Goal: Task Accomplishment & Management: Manage account settings

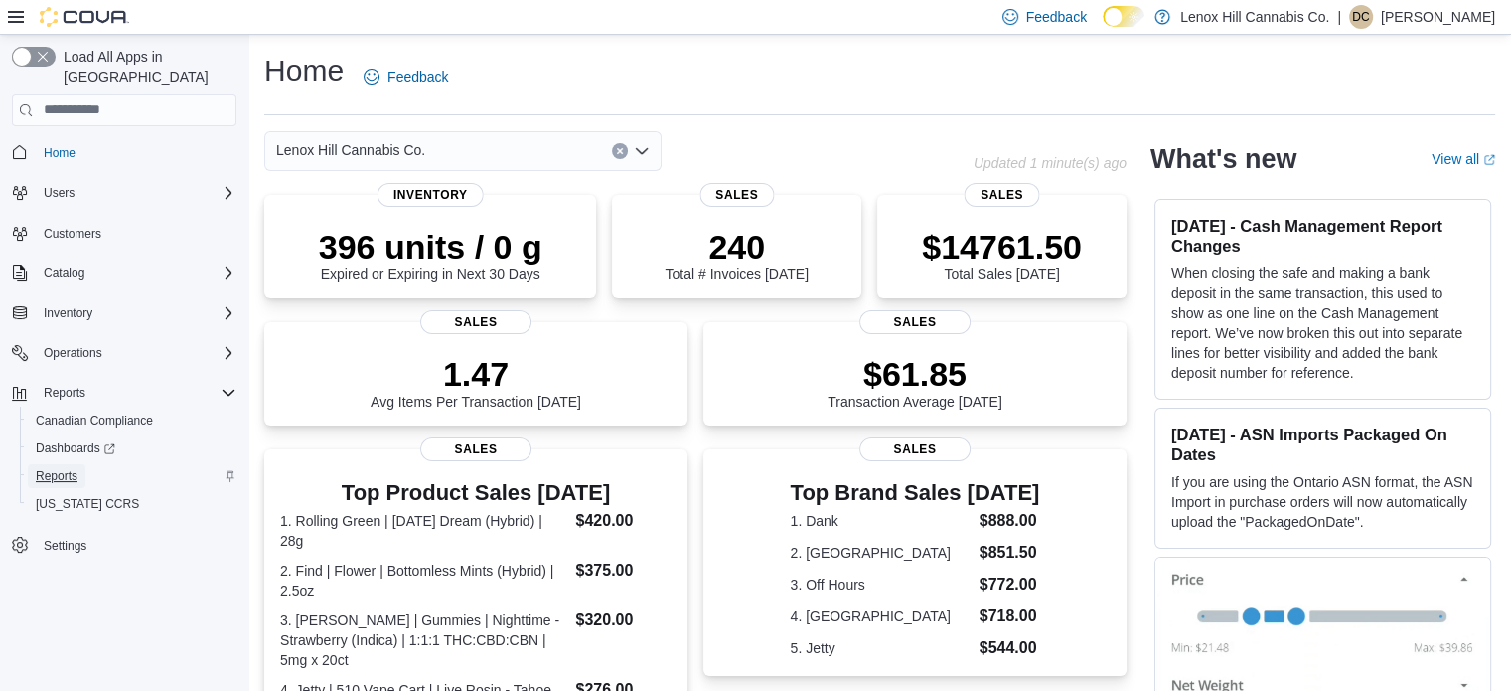
click at [52, 468] on span "Reports" at bounding box center [57, 476] width 42 height 16
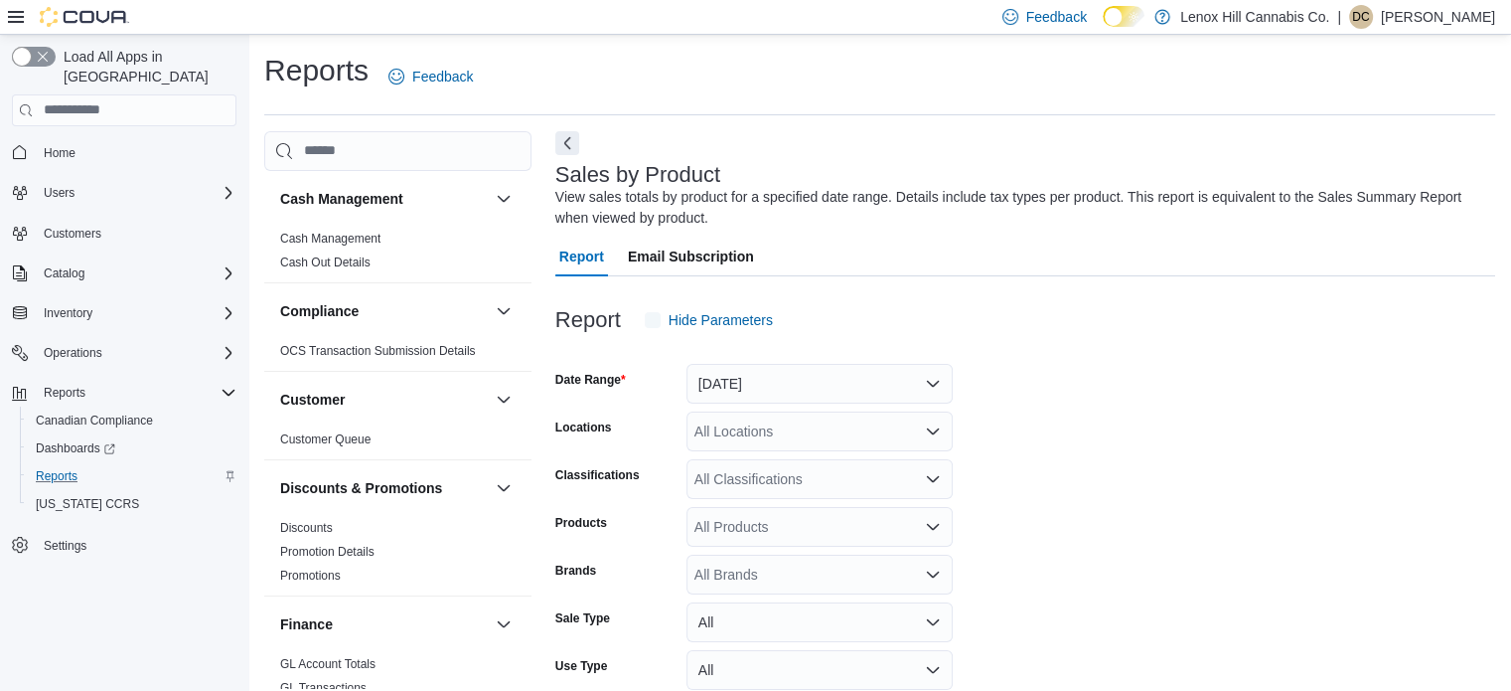
scroll to position [67, 0]
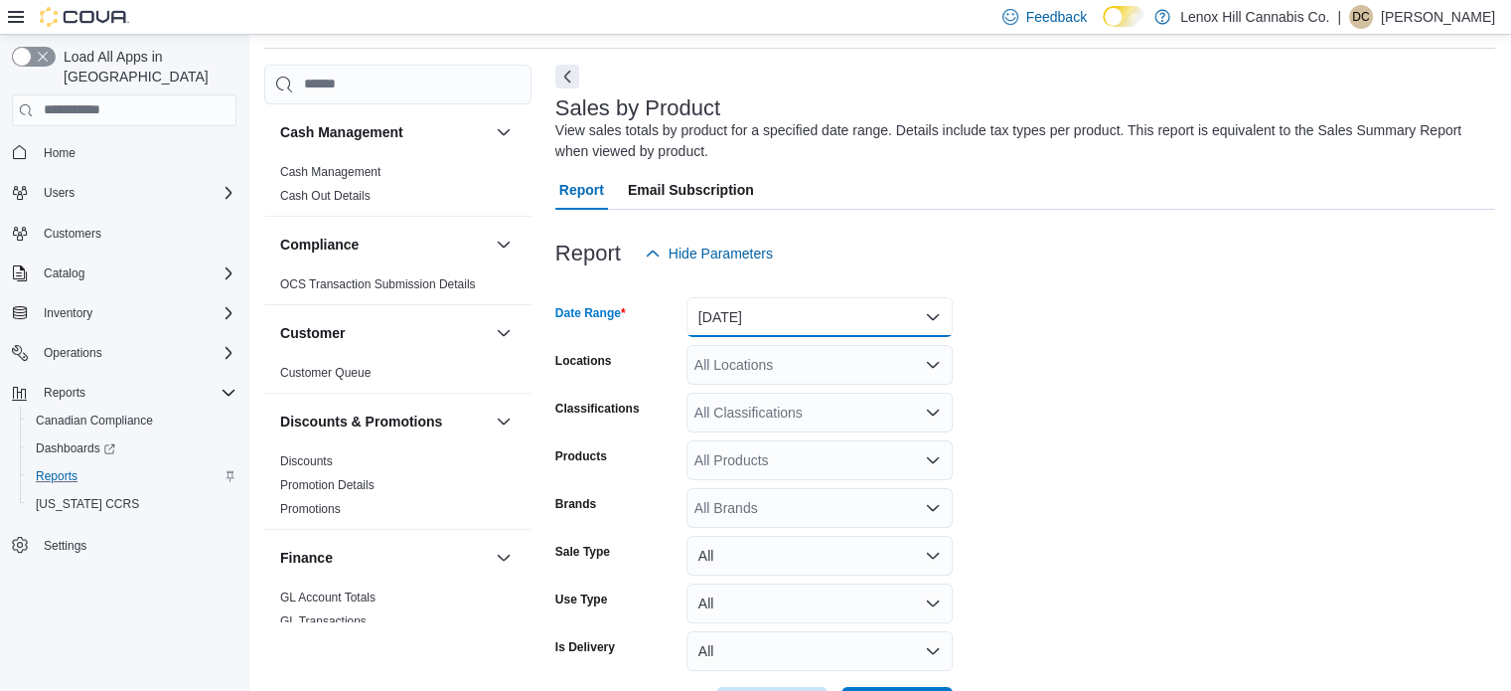
click at [735, 326] on button "Yesterday" at bounding box center [820, 317] width 266 height 40
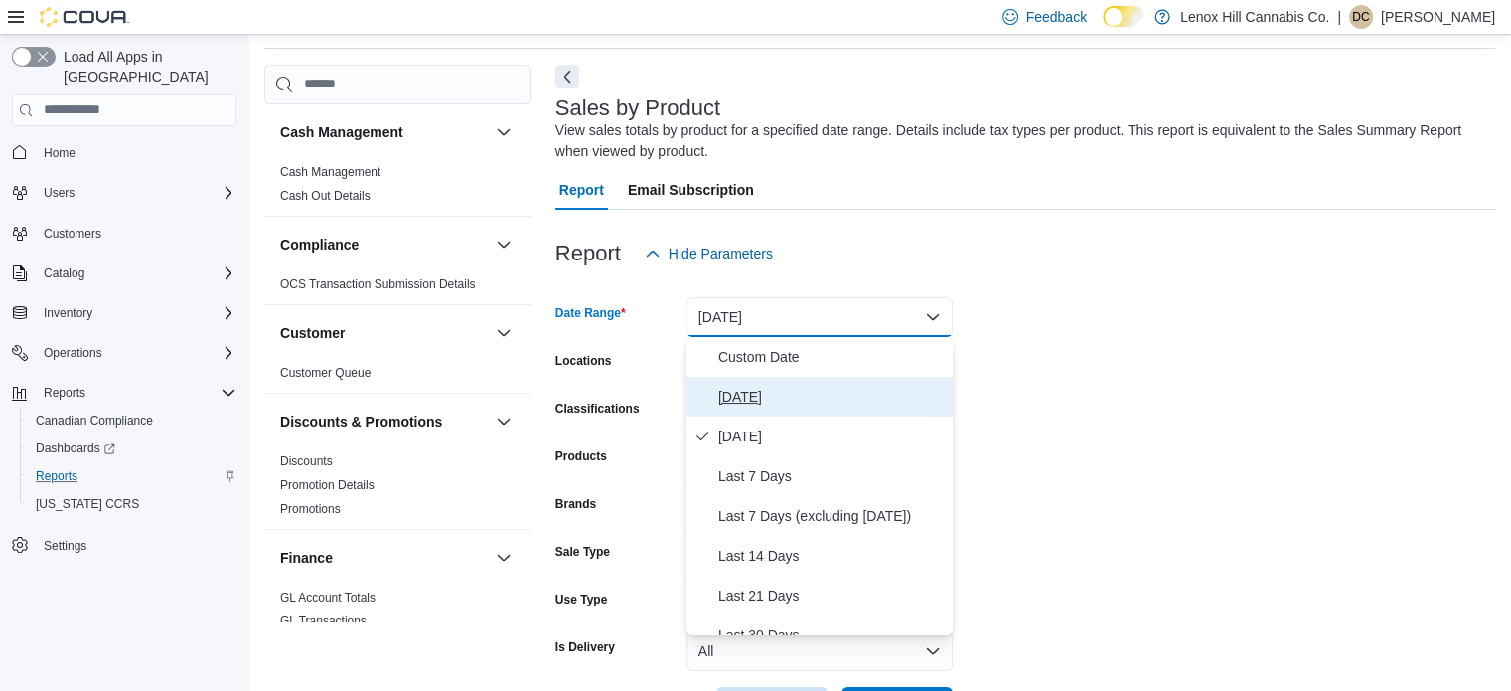
click at [731, 396] on span "Today" at bounding box center [831, 397] width 227 height 24
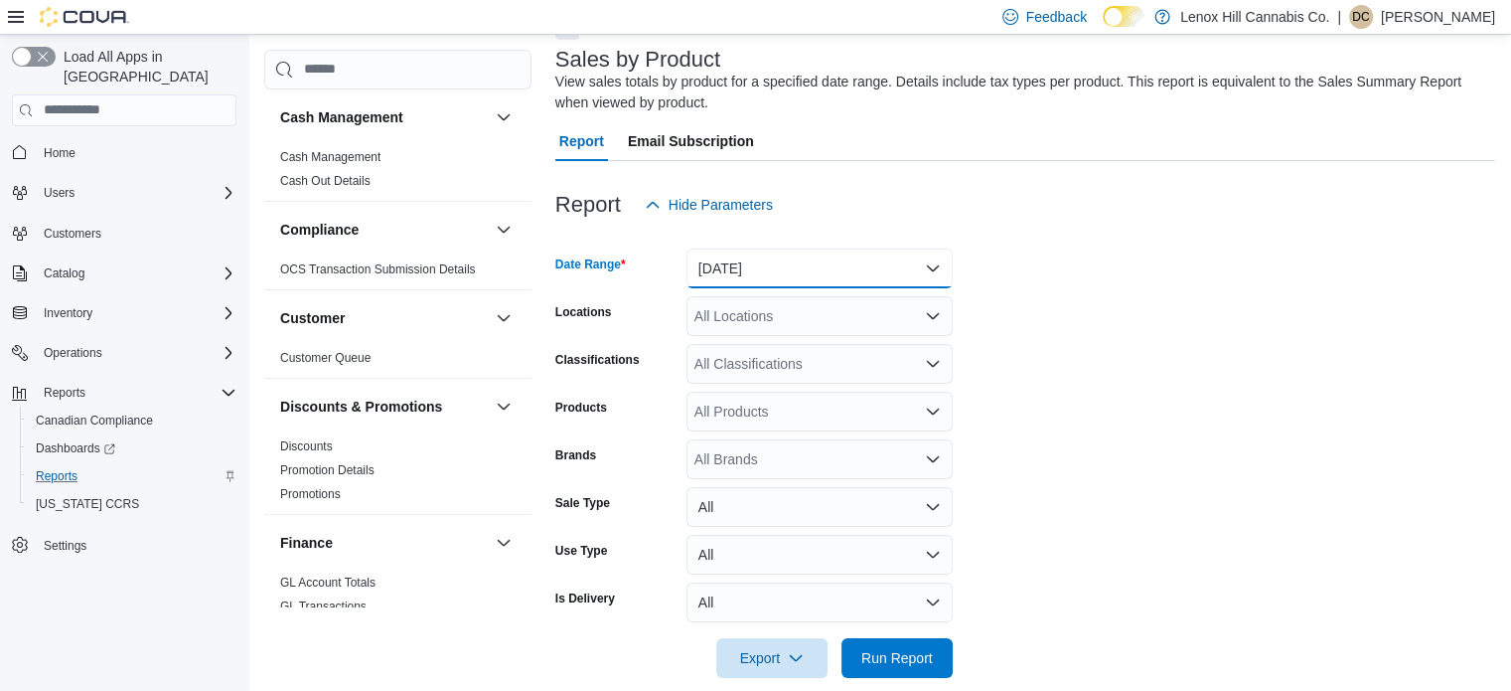
scroll to position [141, 0]
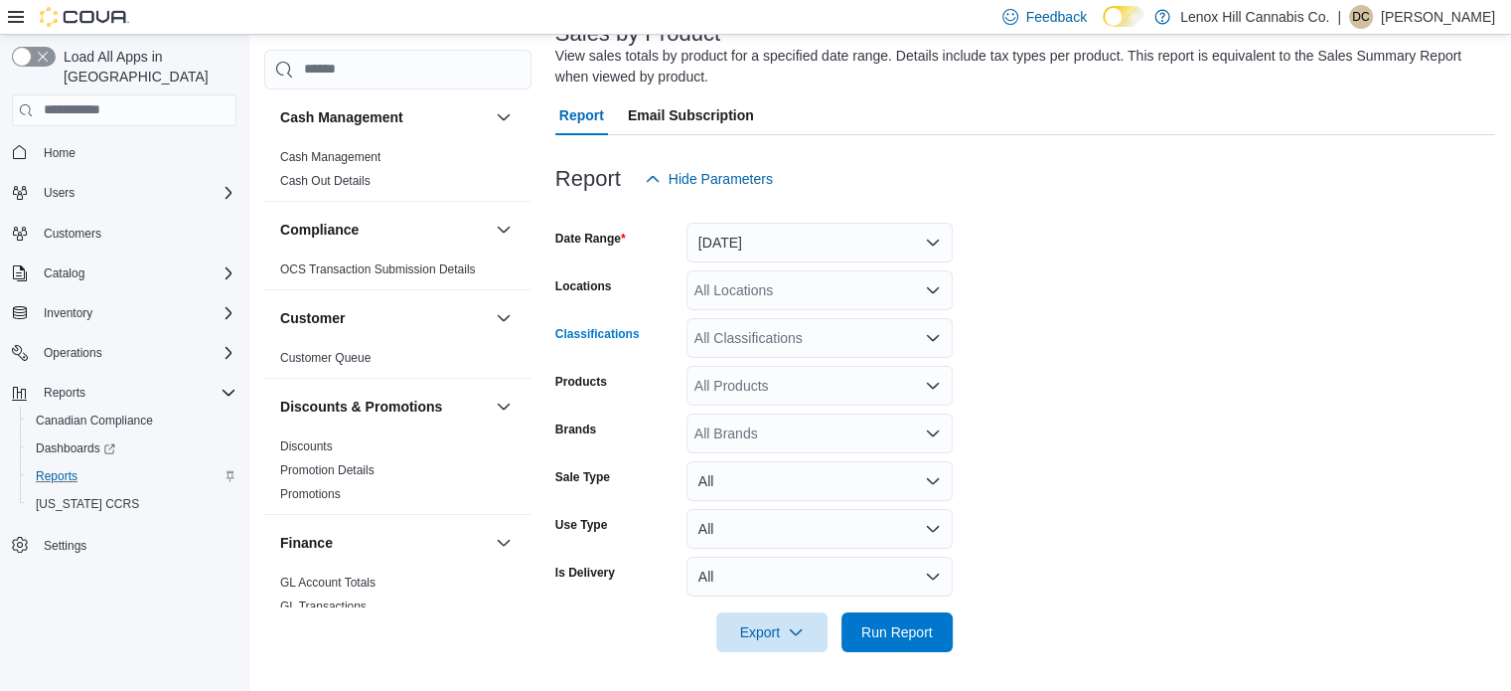
click at [690, 330] on div "All Classifications" at bounding box center [820, 338] width 266 height 40
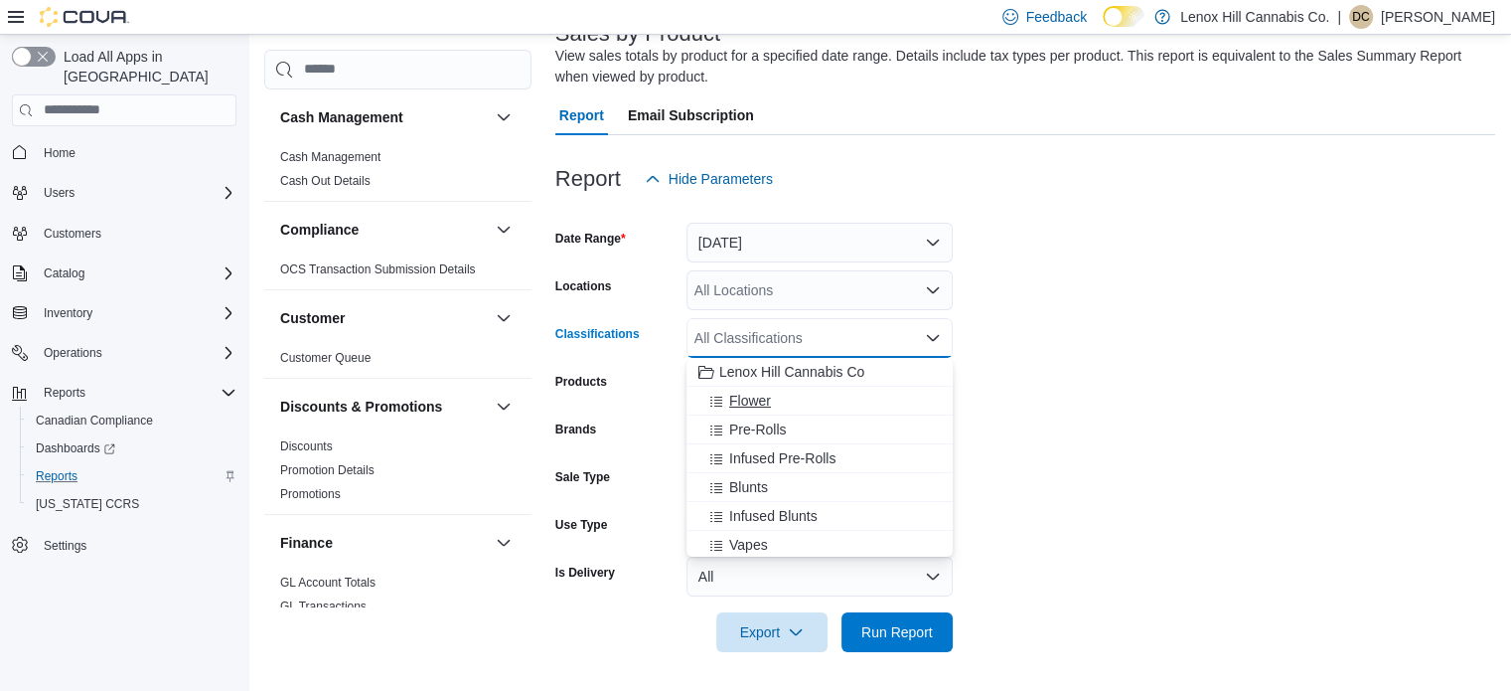
click at [731, 396] on span "Flower" at bounding box center [750, 401] width 42 height 20
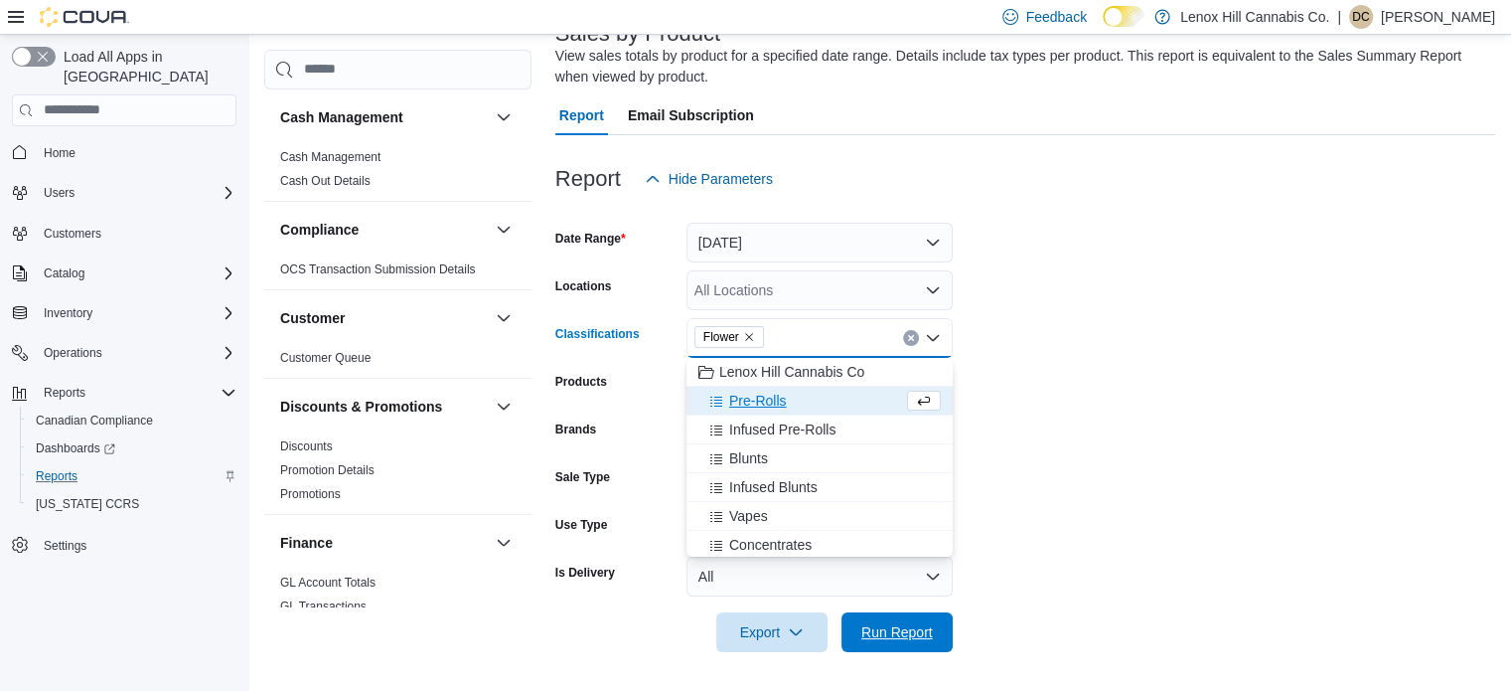
click at [905, 625] on span "Run Report" at bounding box center [898, 632] width 72 height 20
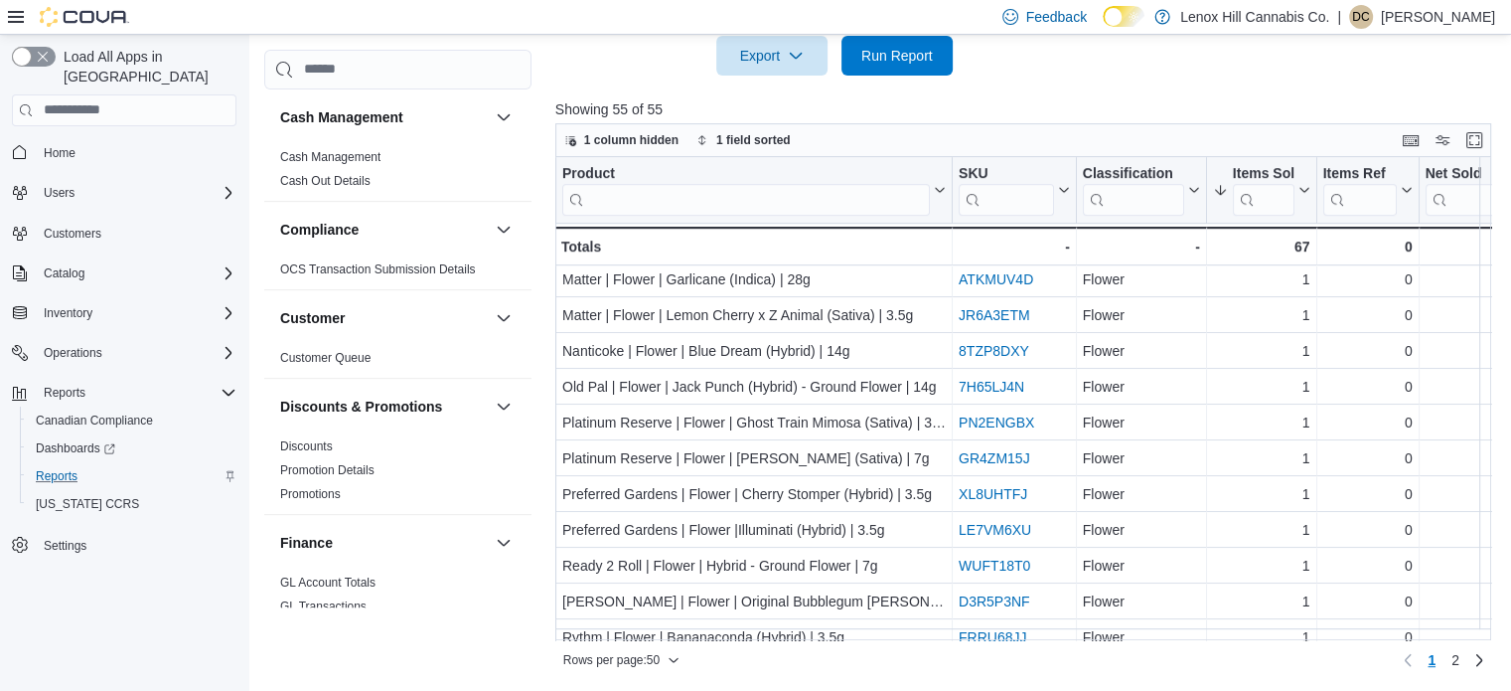
scroll to position [1093, 0]
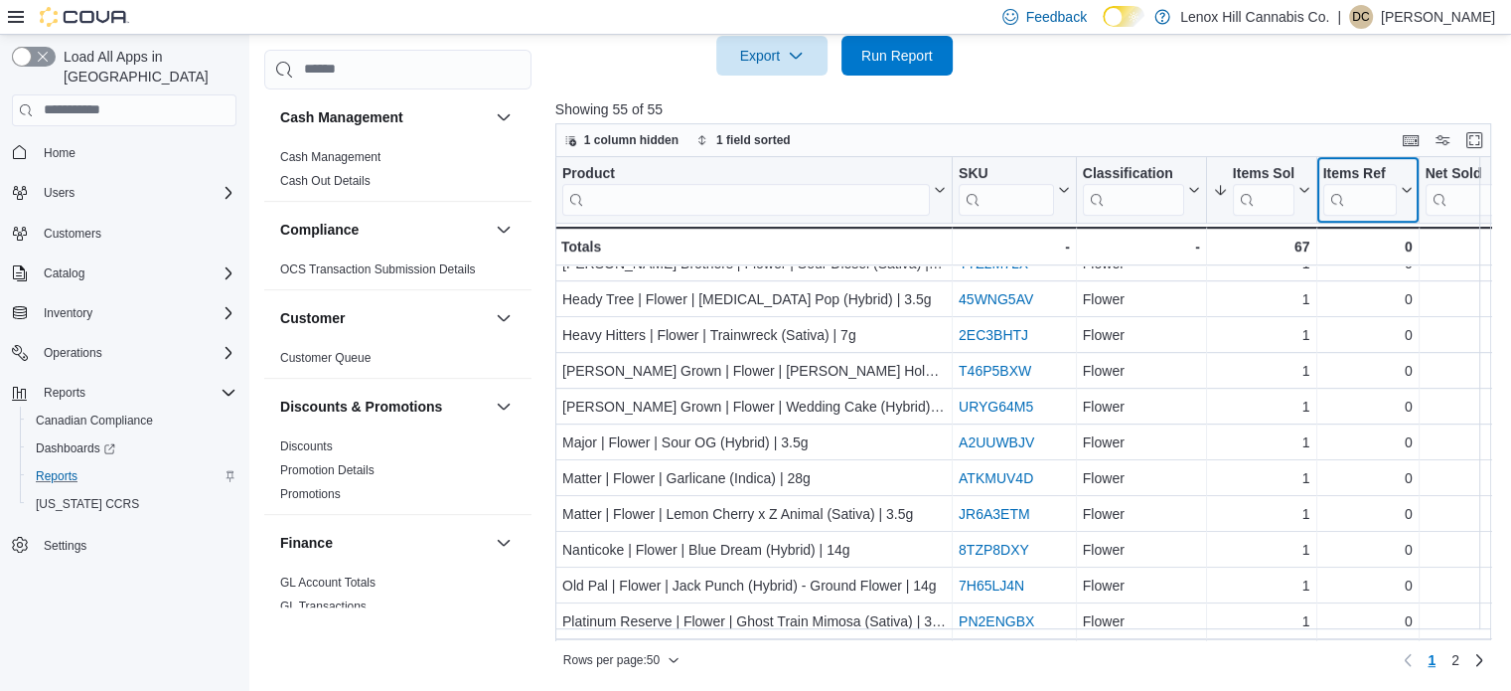
drag, startPoint x: 1362, startPoint y: 194, endPoint x: 1391, endPoint y: 191, distance: 29.0
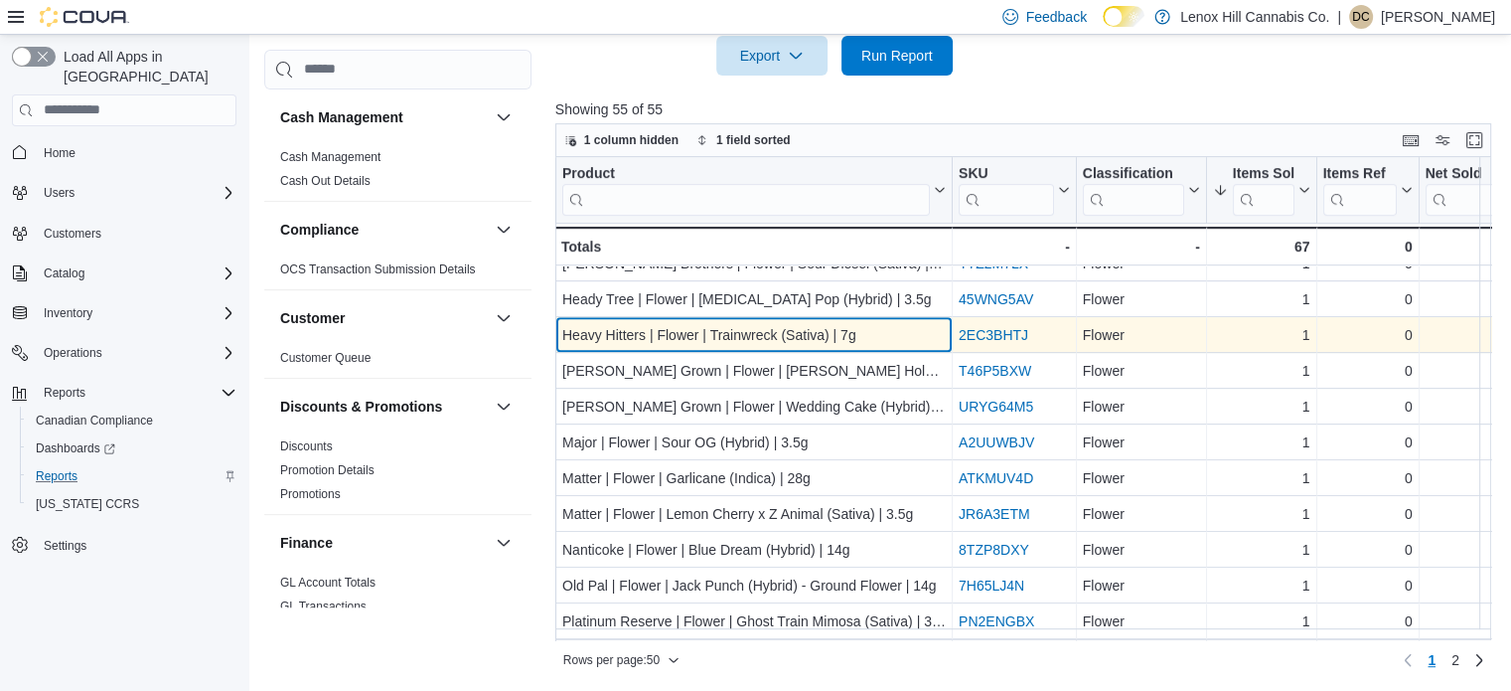
drag, startPoint x: 1391, startPoint y: 191, endPoint x: 908, endPoint y: 322, distance: 500.5
click at [925, 323] on div "Heavy Hitters | Flower | Trainwreck (Sativa) | 7g" at bounding box center [754, 335] width 384 height 24
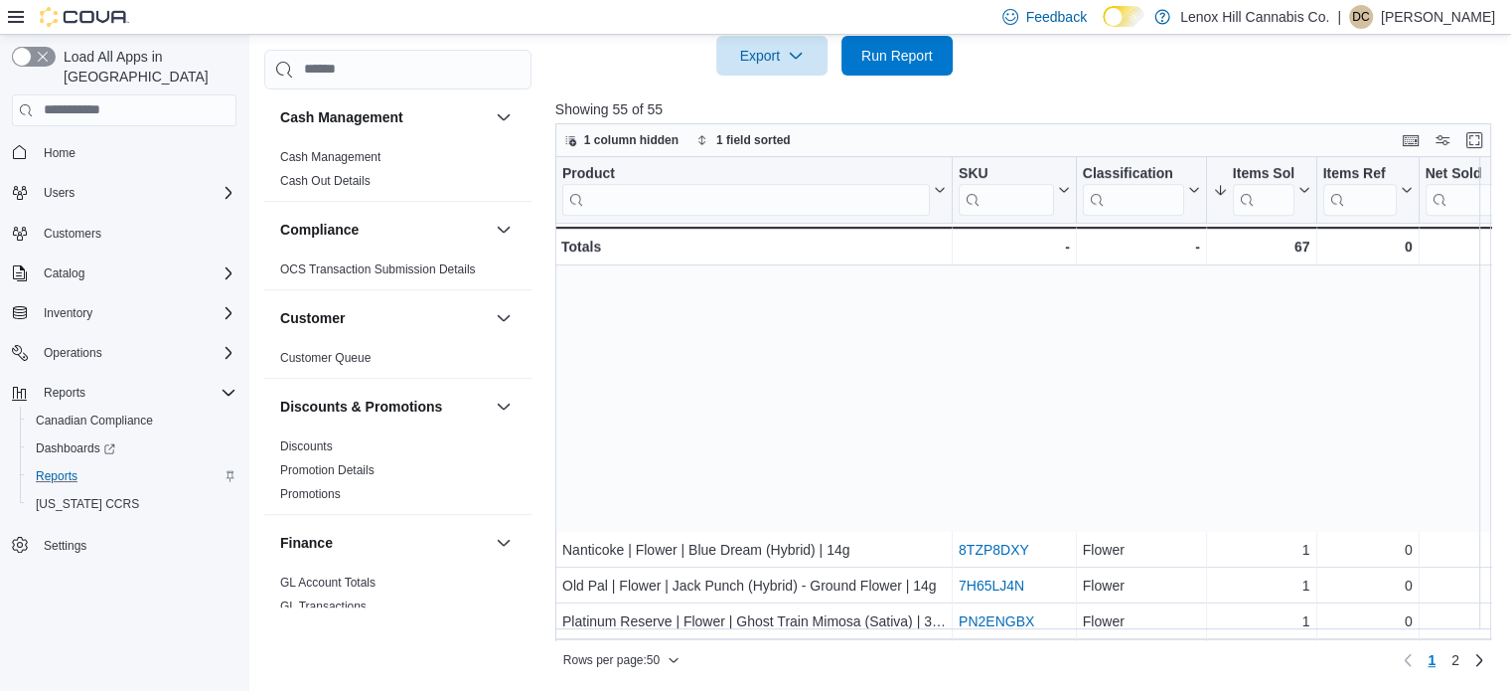
scroll to position [1424, 0]
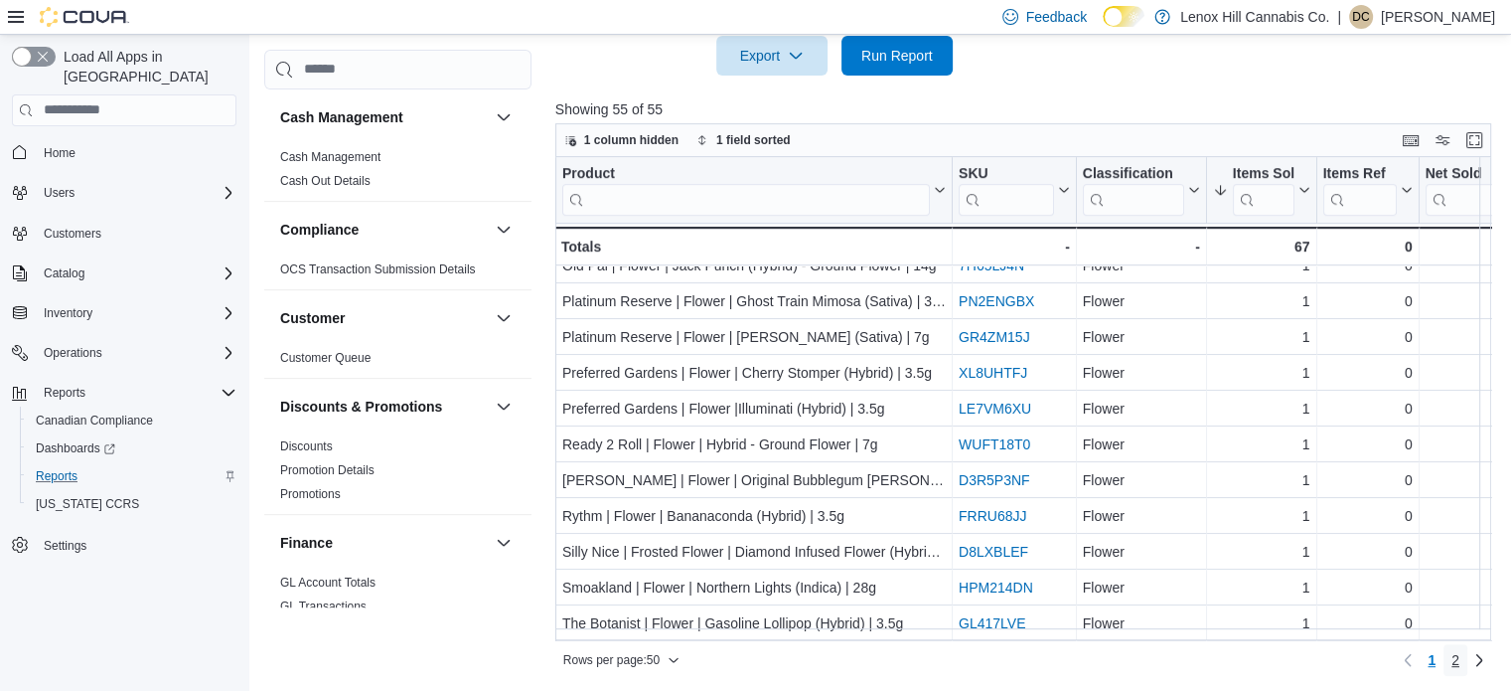
click at [1460, 659] on span "2" at bounding box center [1456, 660] width 8 height 20
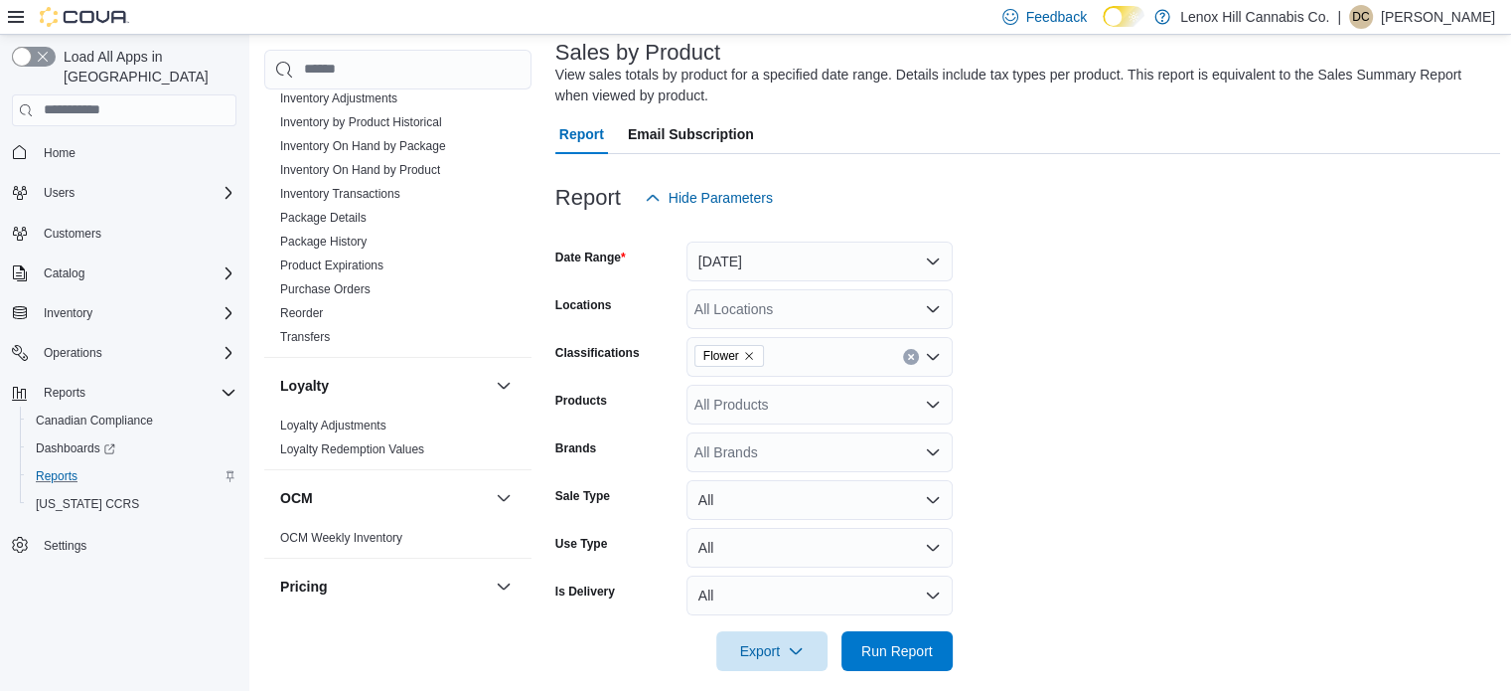
scroll to position [0, 0]
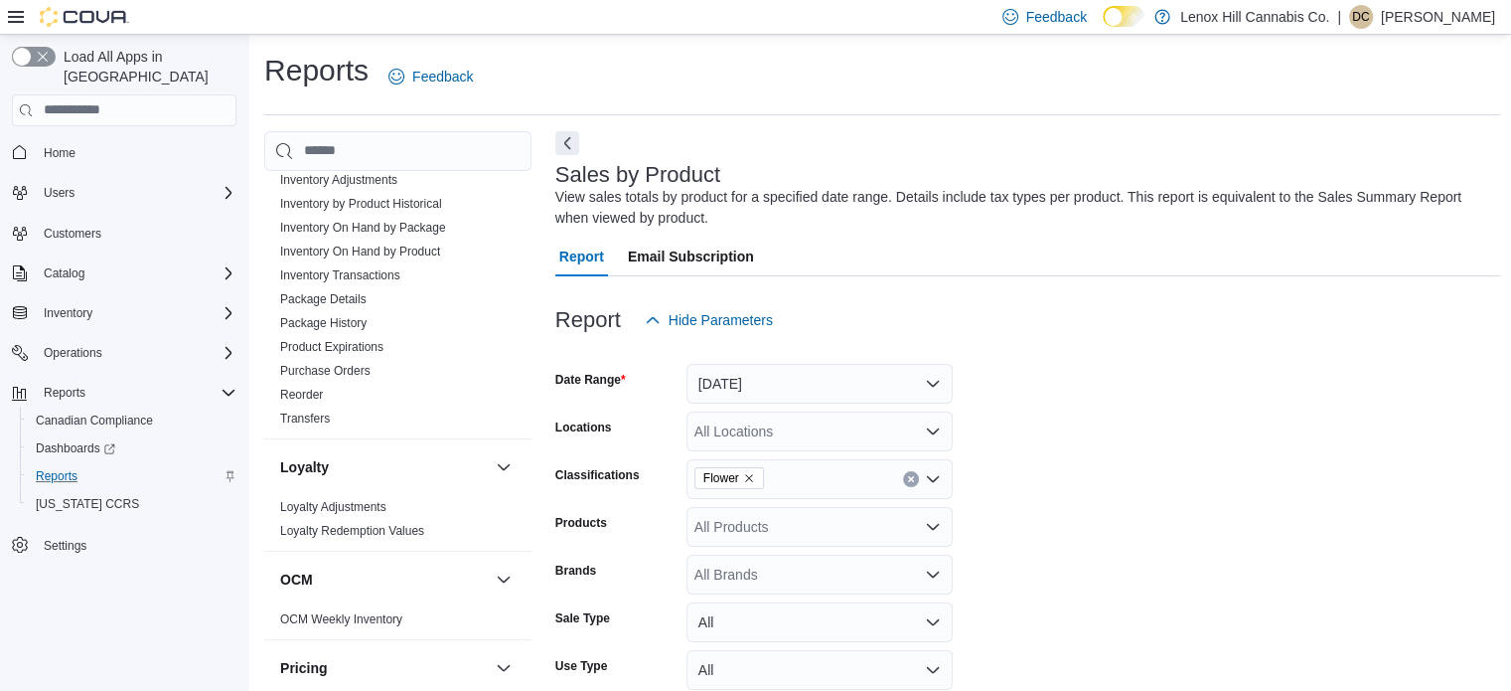
click at [748, 473] on icon "Remove Flower from selection in this group" at bounding box center [749, 478] width 12 height 12
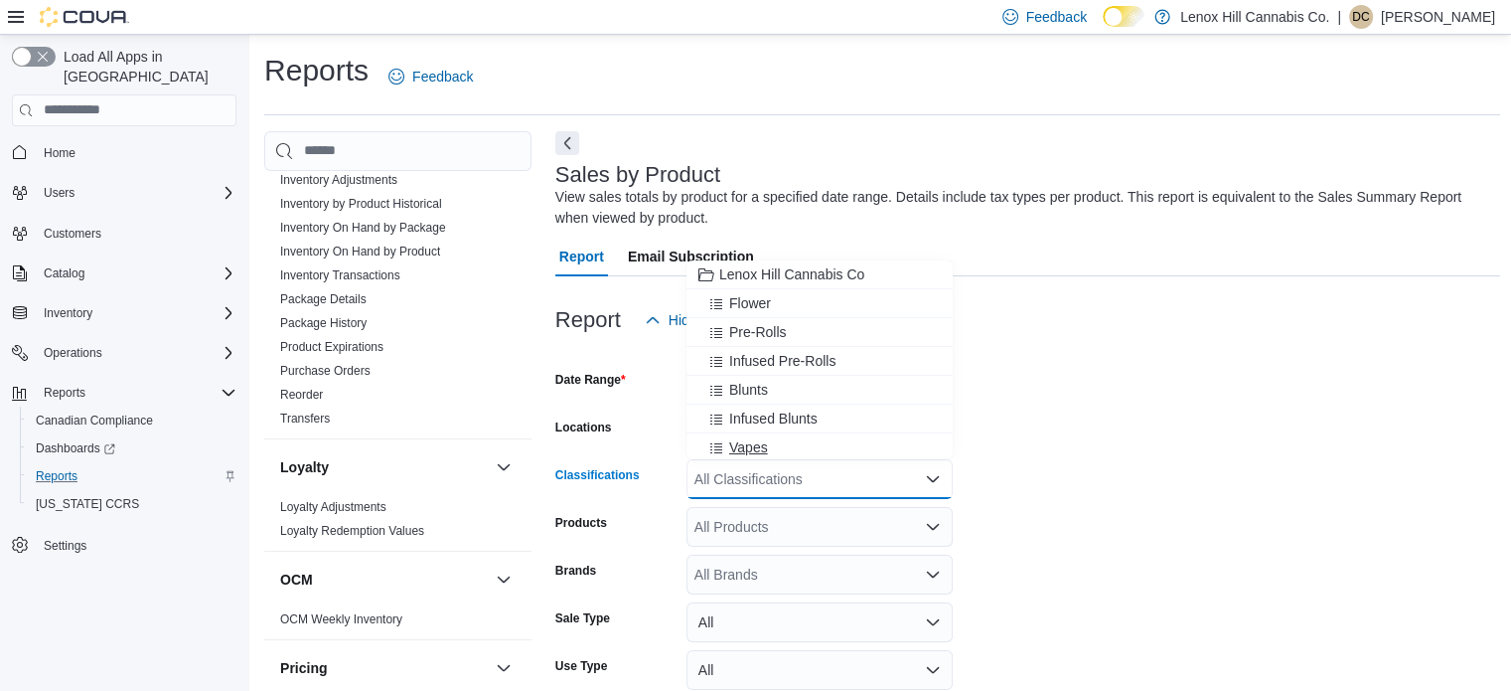
click at [751, 440] on span "Vapes" at bounding box center [748, 447] width 39 height 20
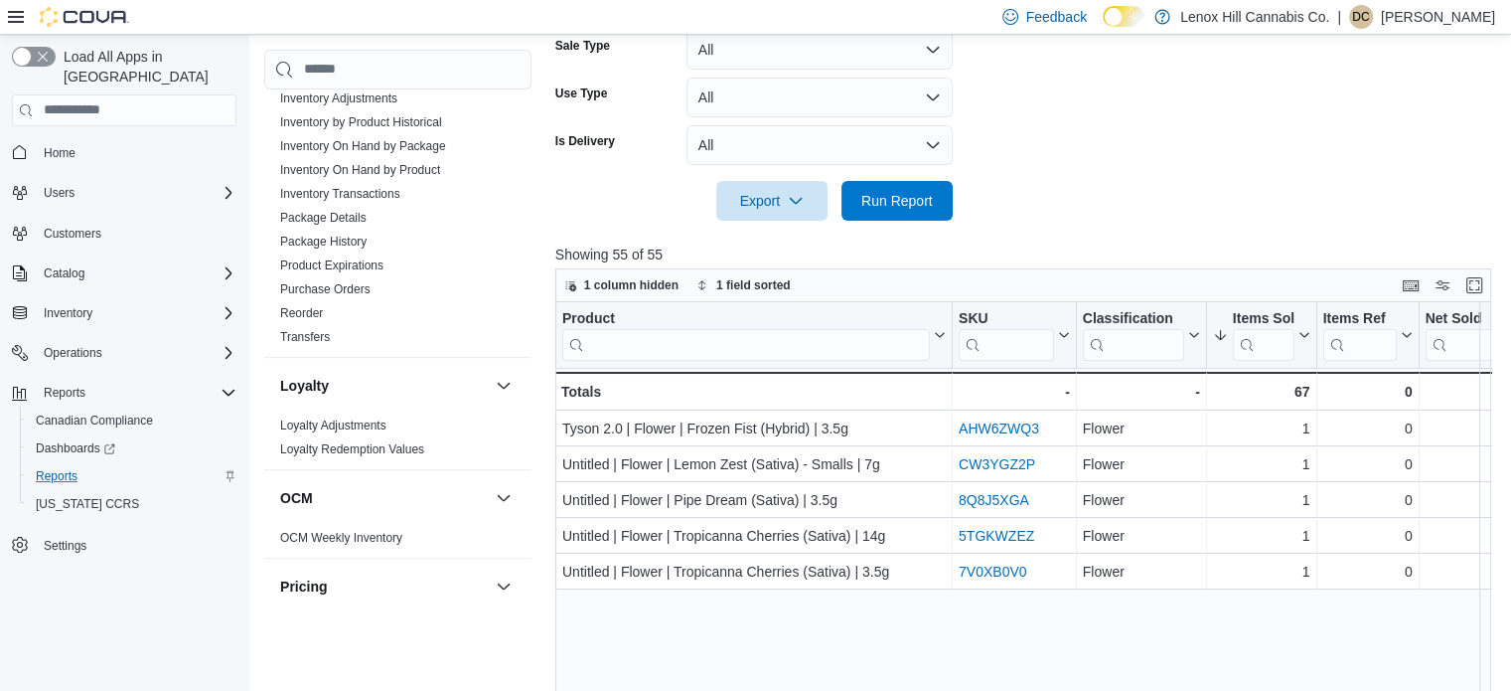
scroll to position [596, 0]
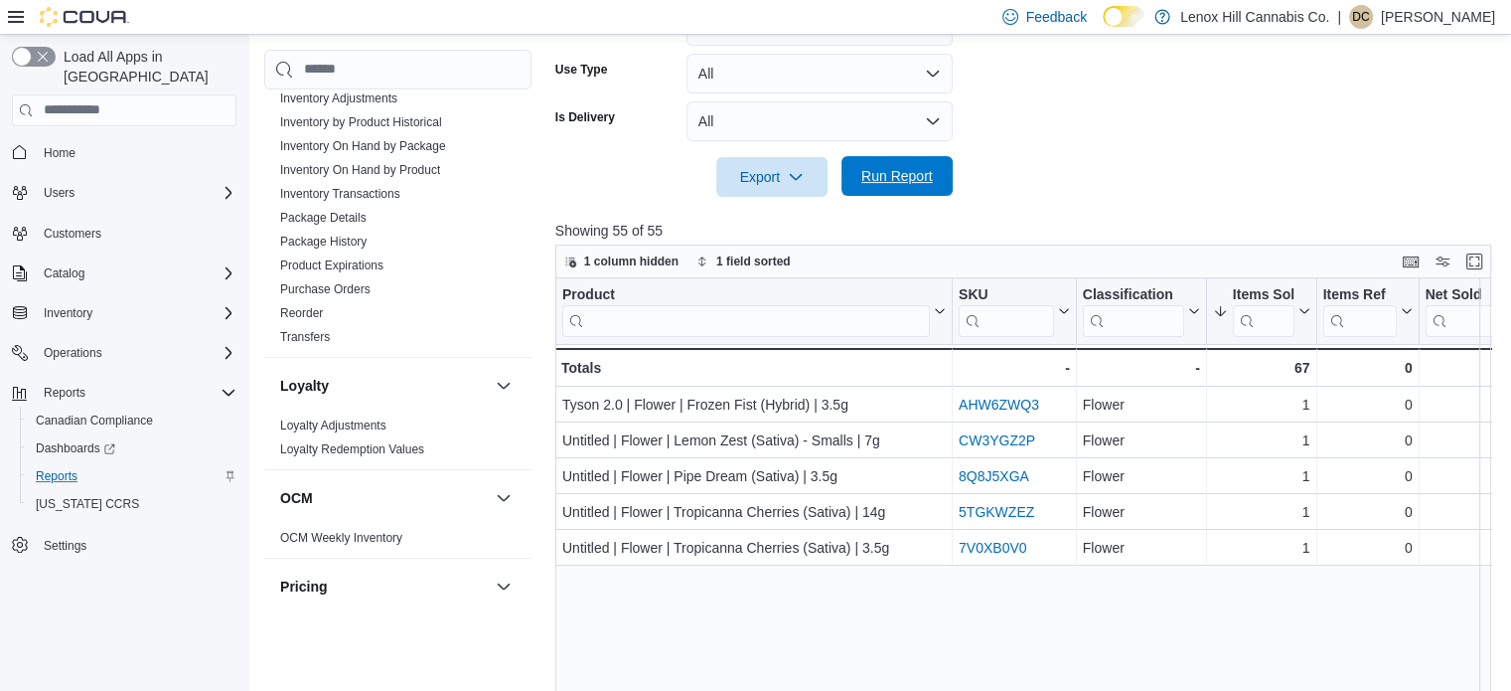
click at [922, 165] on span "Run Report" at bounding box center [897, 176] width 87 height 40
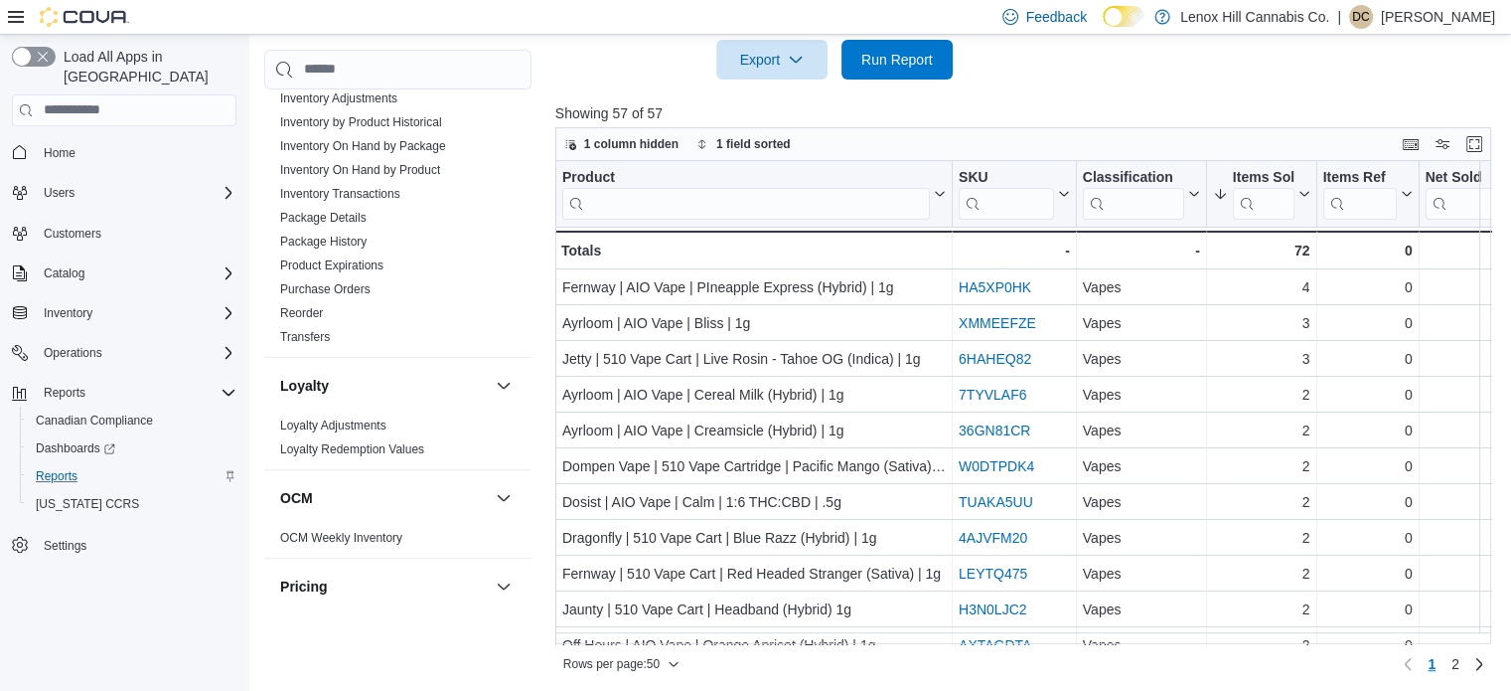
scroll to position [717, 0]
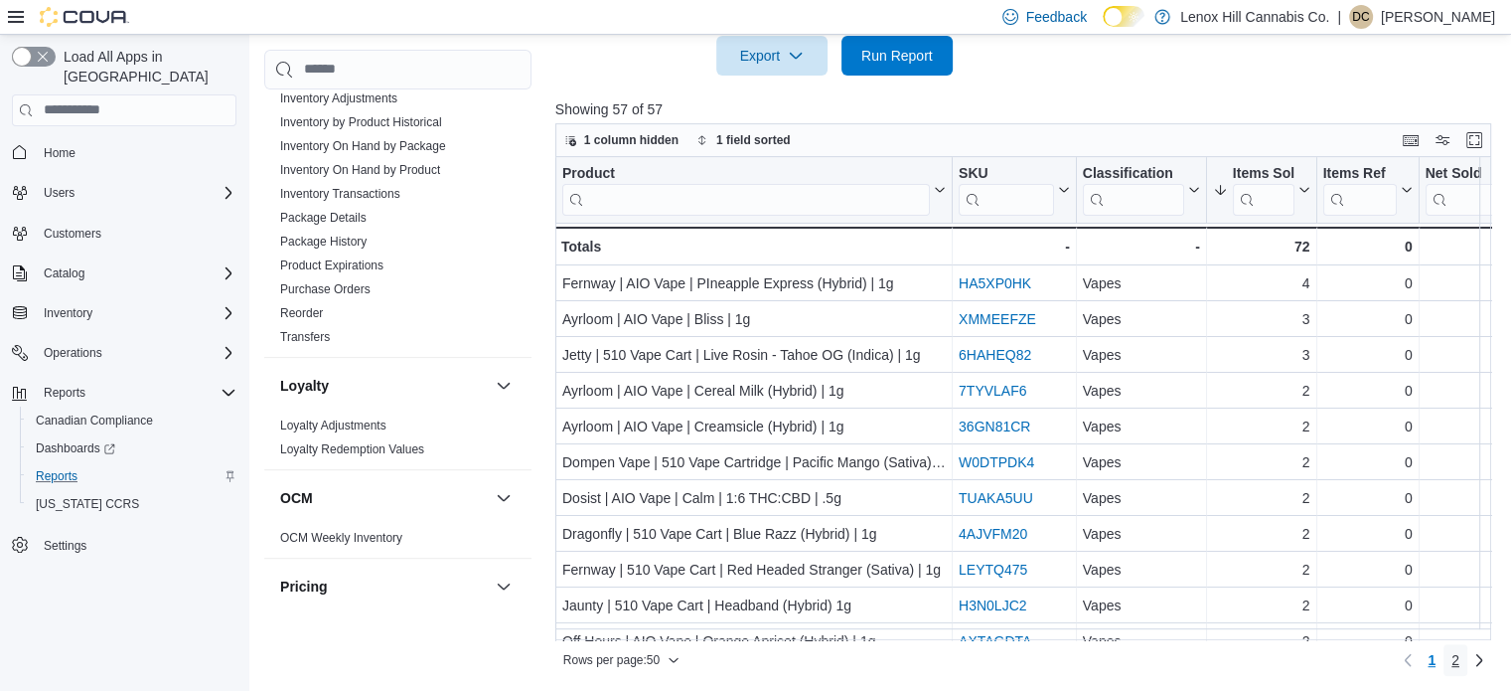
click at [1460, 659] on span "2" at bounding box center [1456, 660] width 8 height 20
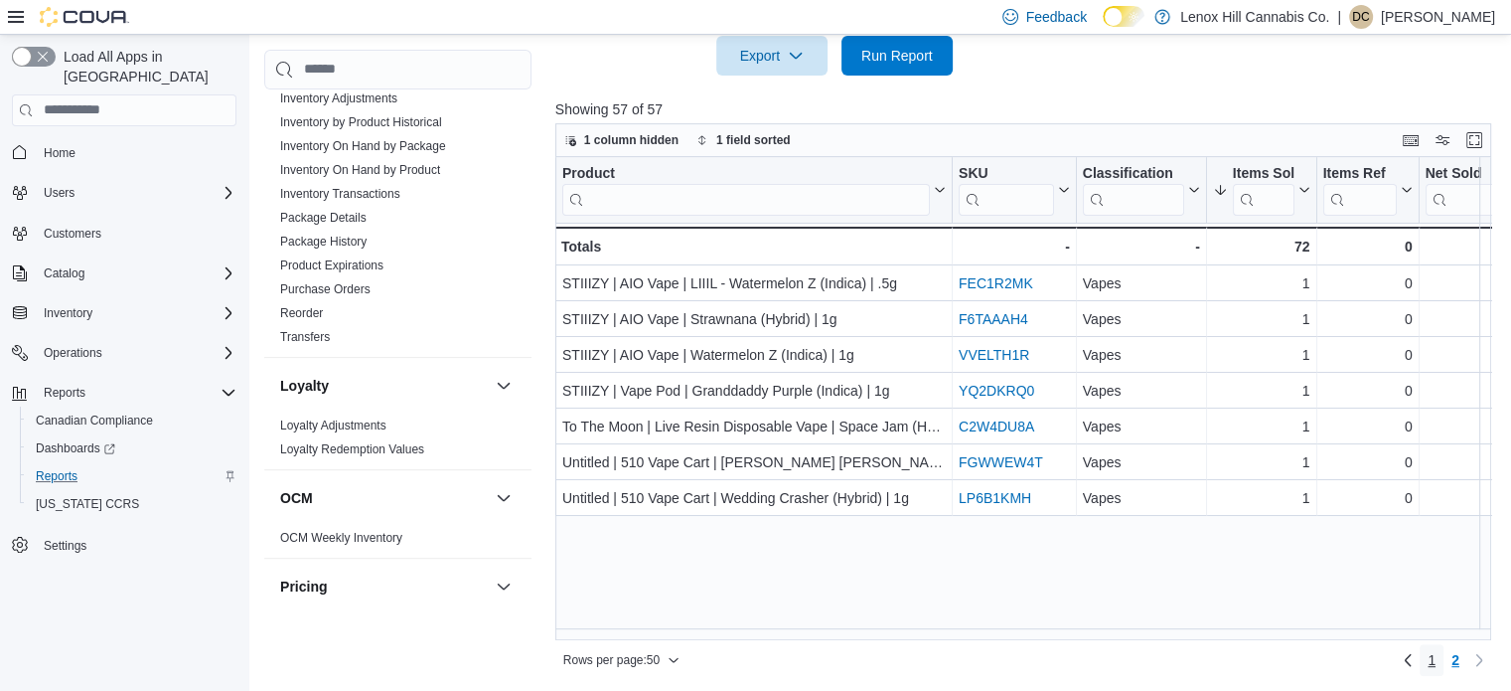
click at [1436, 661] on span "1" at bounding box center [1432, 660] width 8 height 20
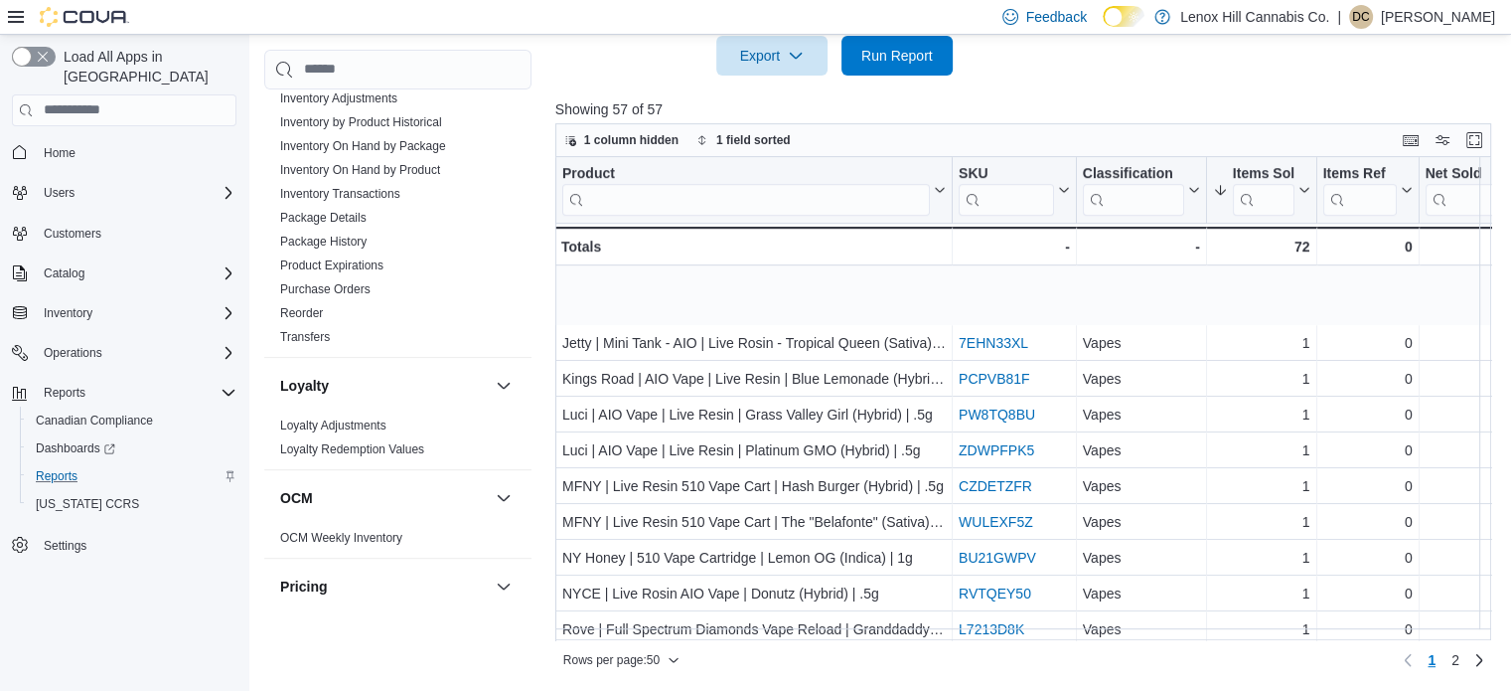
scroll to position [1424, 0]
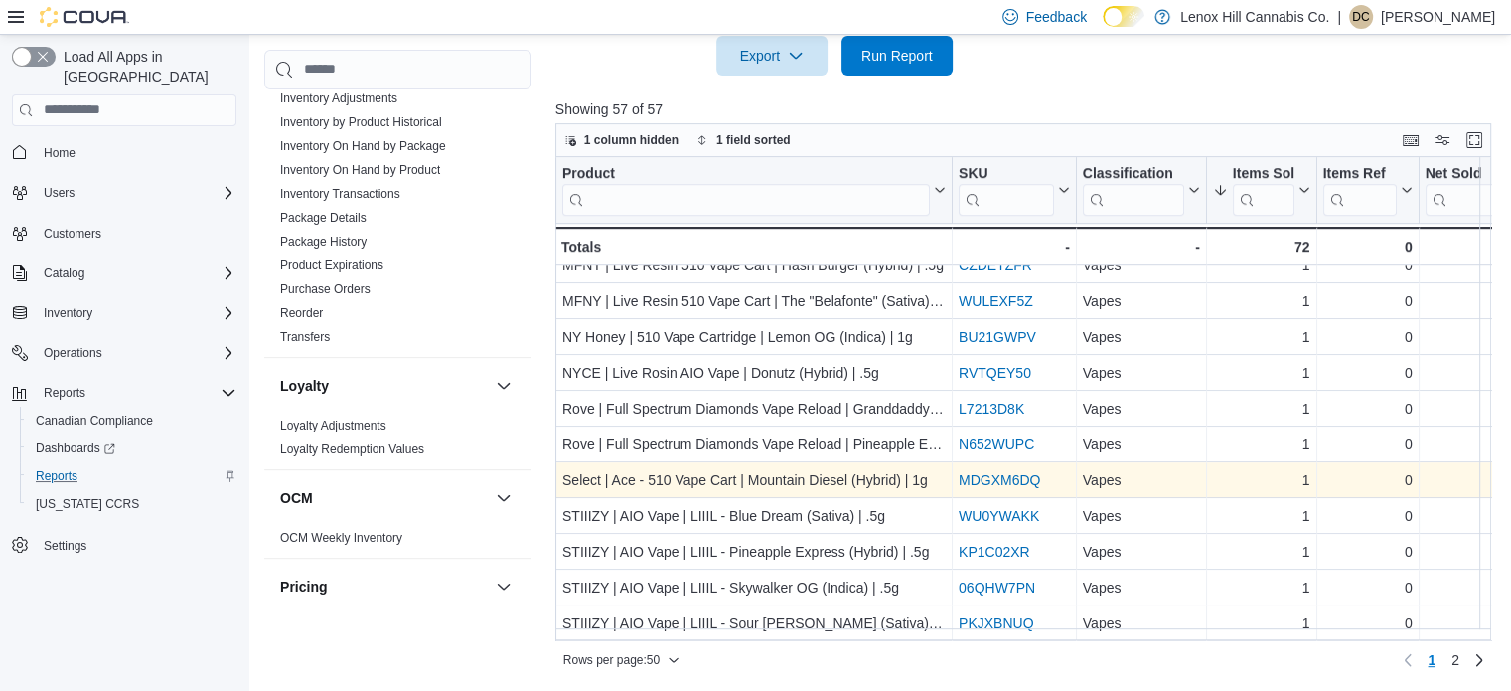
click at [984, 472] on link "MDGXM6DQ" at bounding box center [999, 480] width 81 height 16
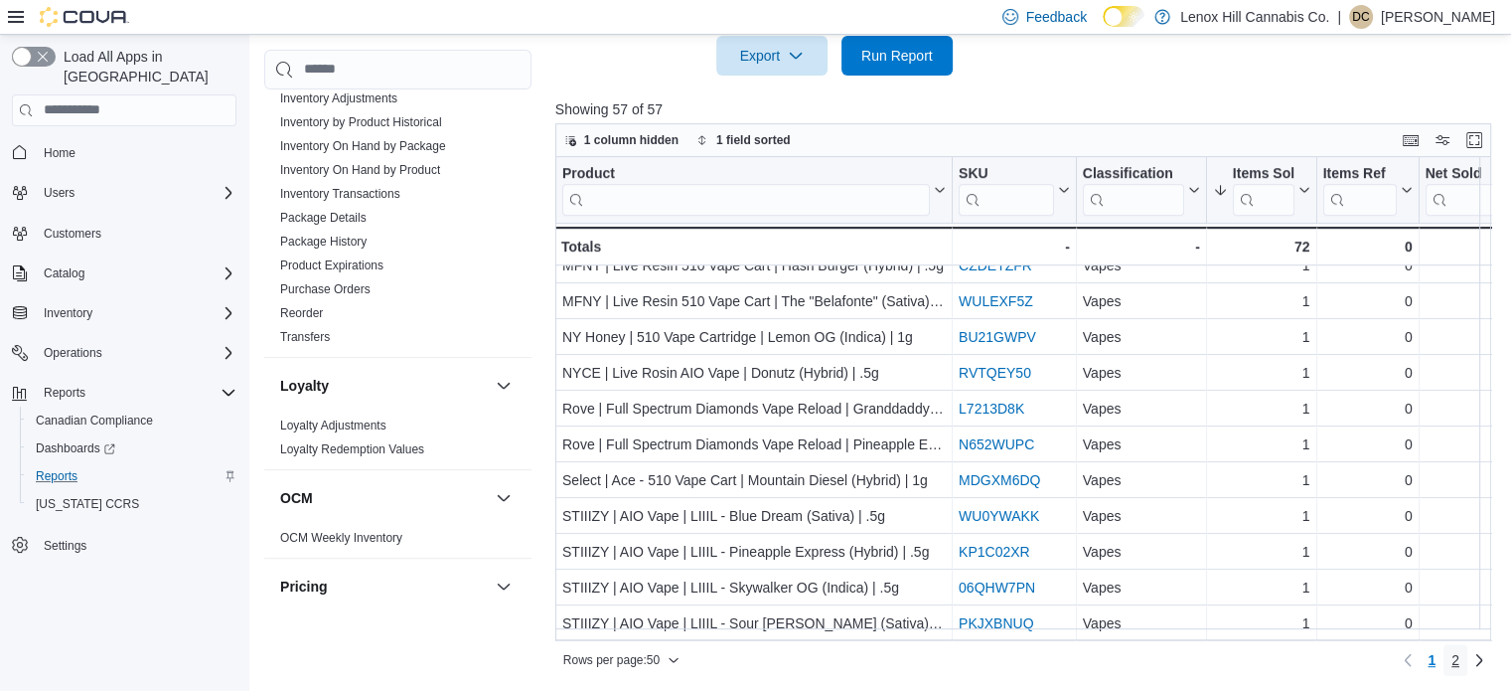
click at [1460, 658] on span "2" at bounding box center [1456, 660] width 8 height 20
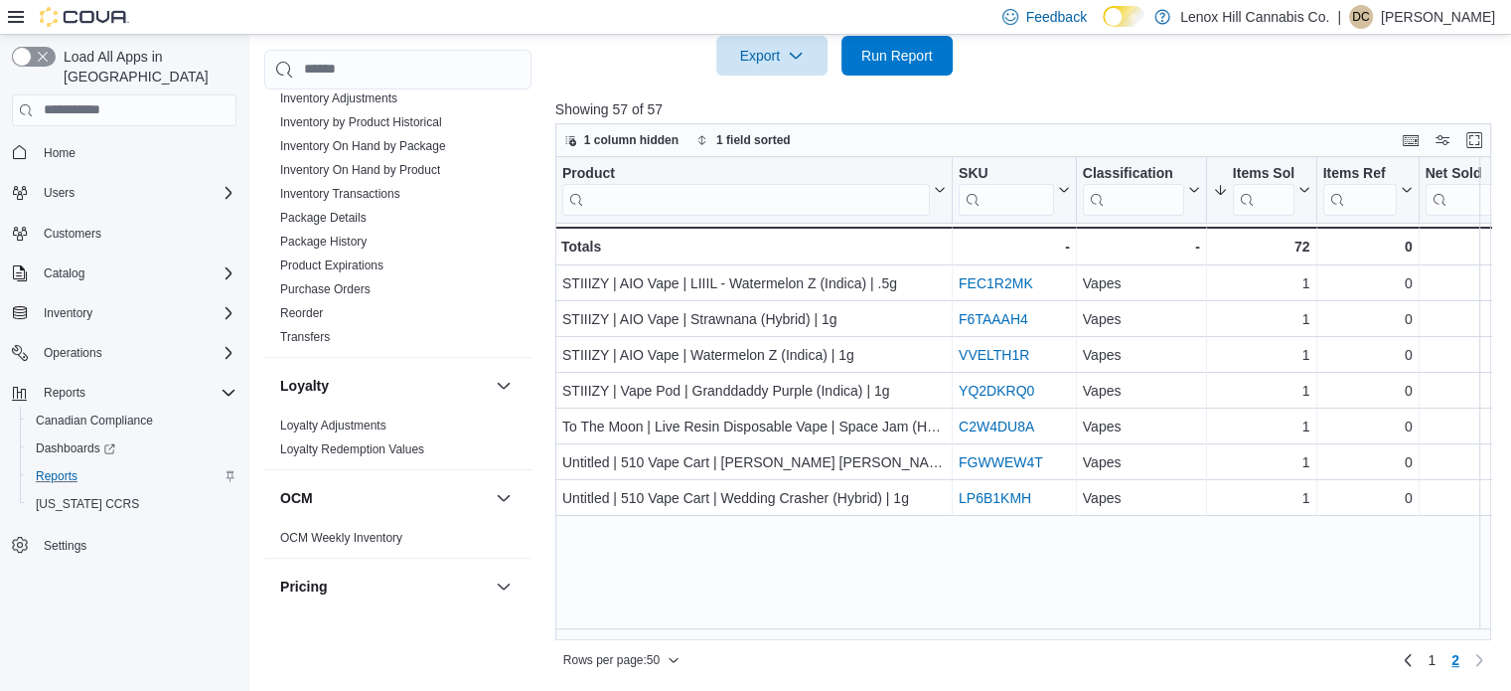
scroll to position [0, 0]
click at [1444, 655] on link "1" at bounding box center [1432, 660] width 24 height 32
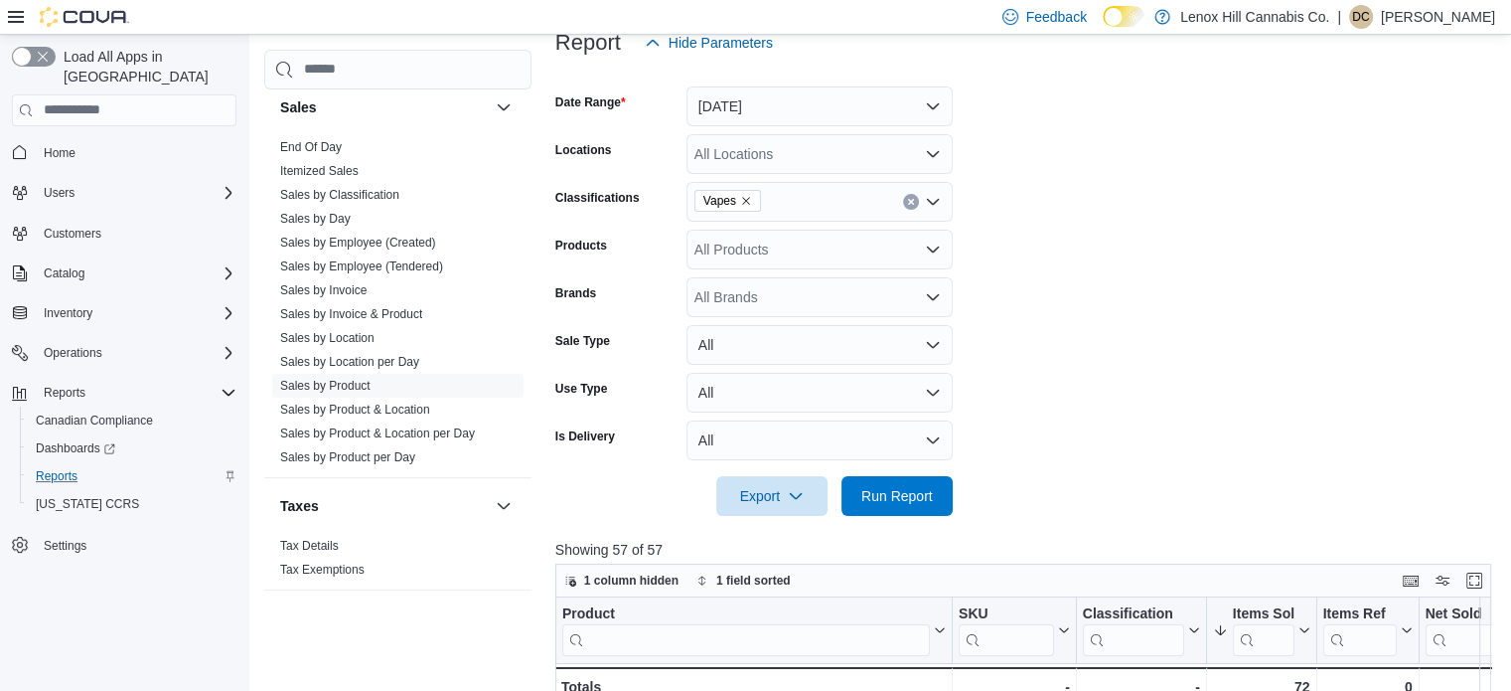
scroll to position [298, 0]
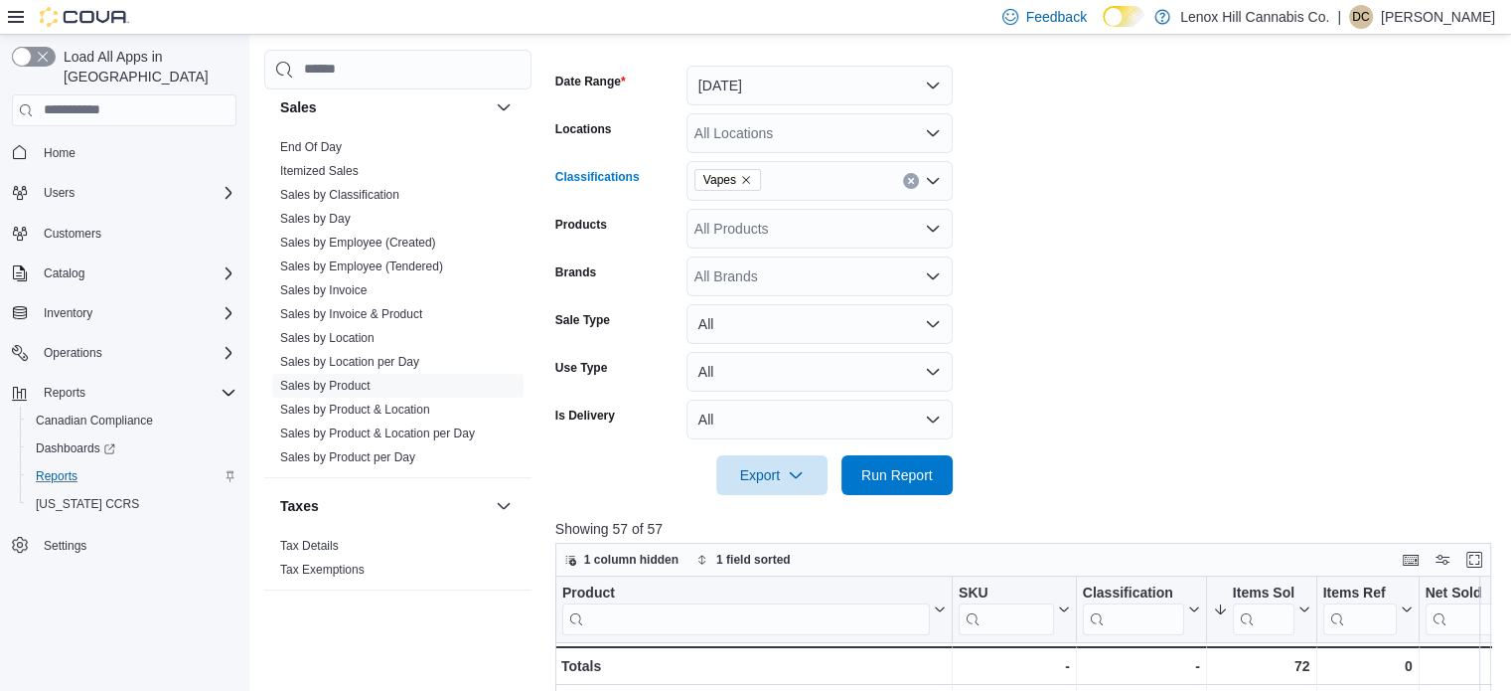
click at [740, 174] on icon "Remove Vapes from selection in this group" at bounding box center [746, 180] width 12 height 12
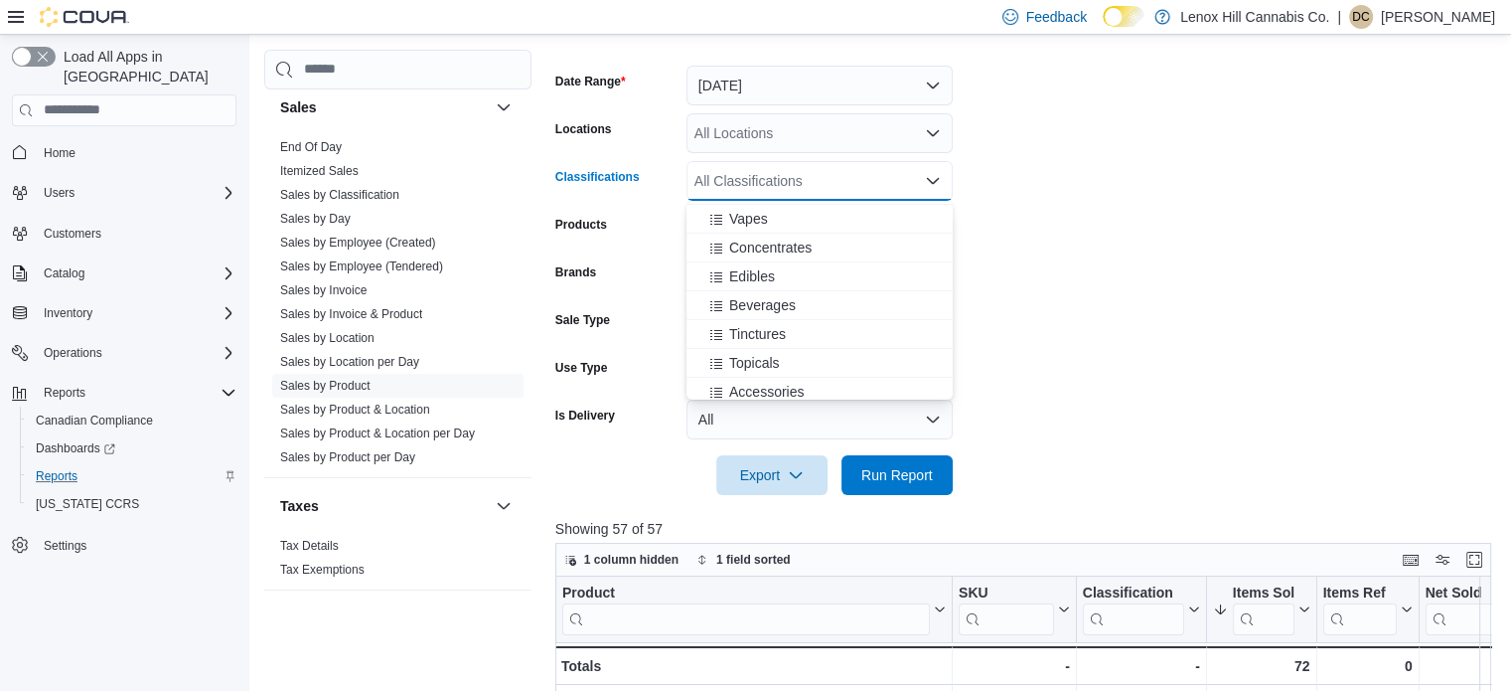
scroll to position [199, 0]
click at [756, 212] on span "Concentrates" at bounding box center [770, 218] width 82 height 20
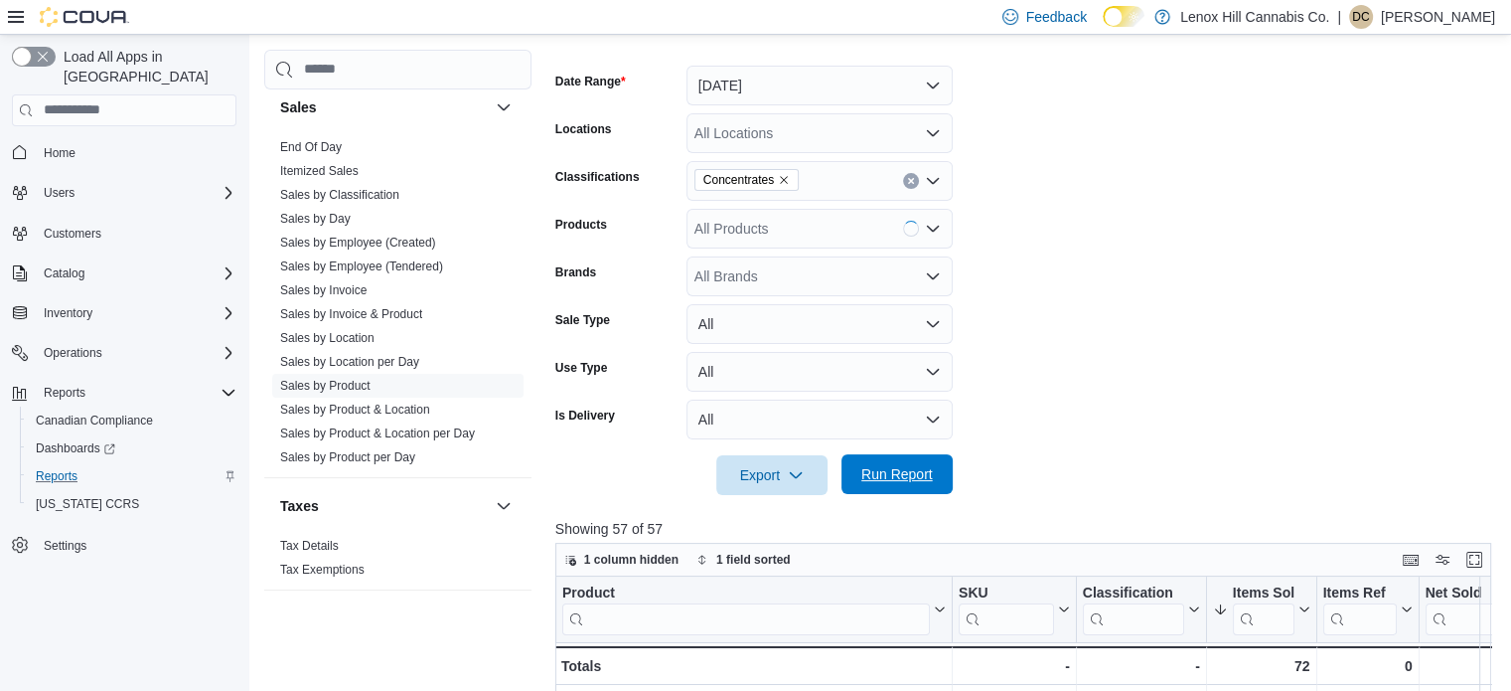
click at [926, 466] on span "Run Report" at bounding box center [898, 474] width 72 height 20
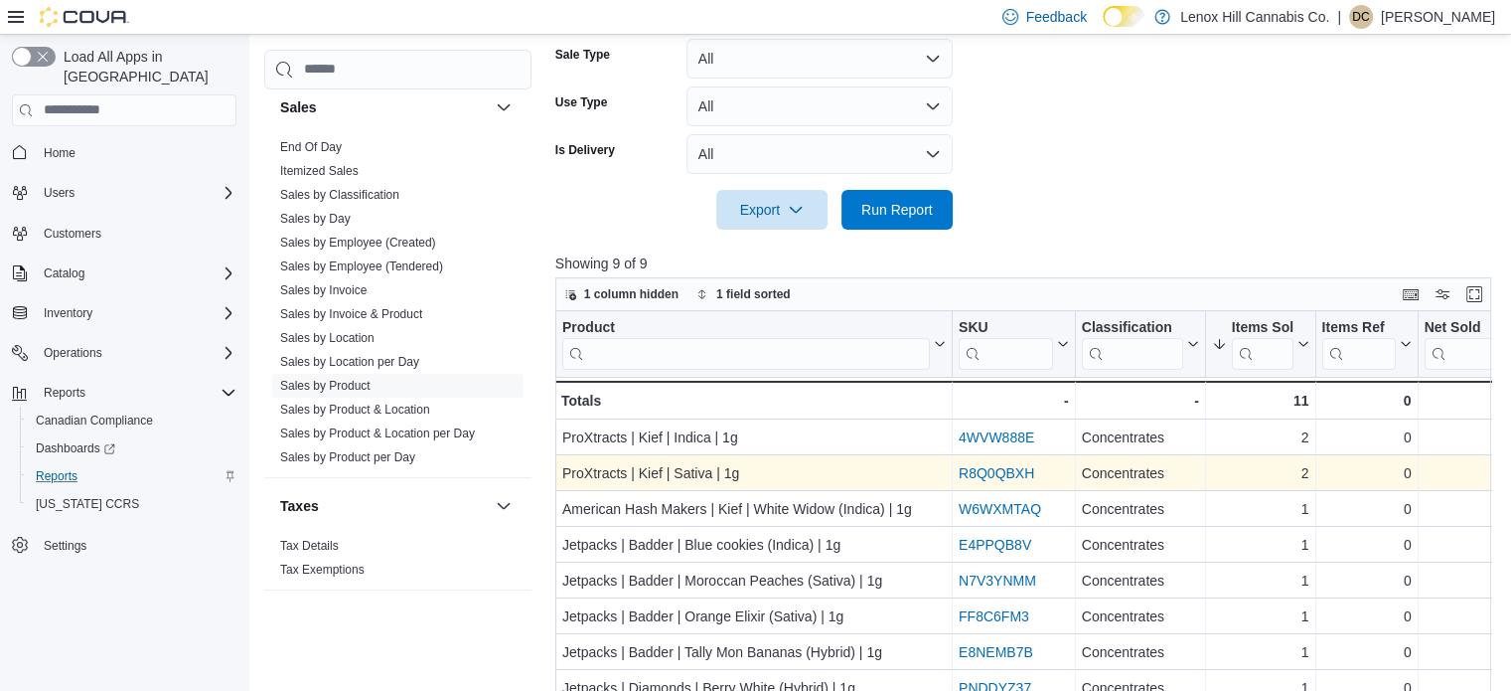
scroll to position [221, 0]
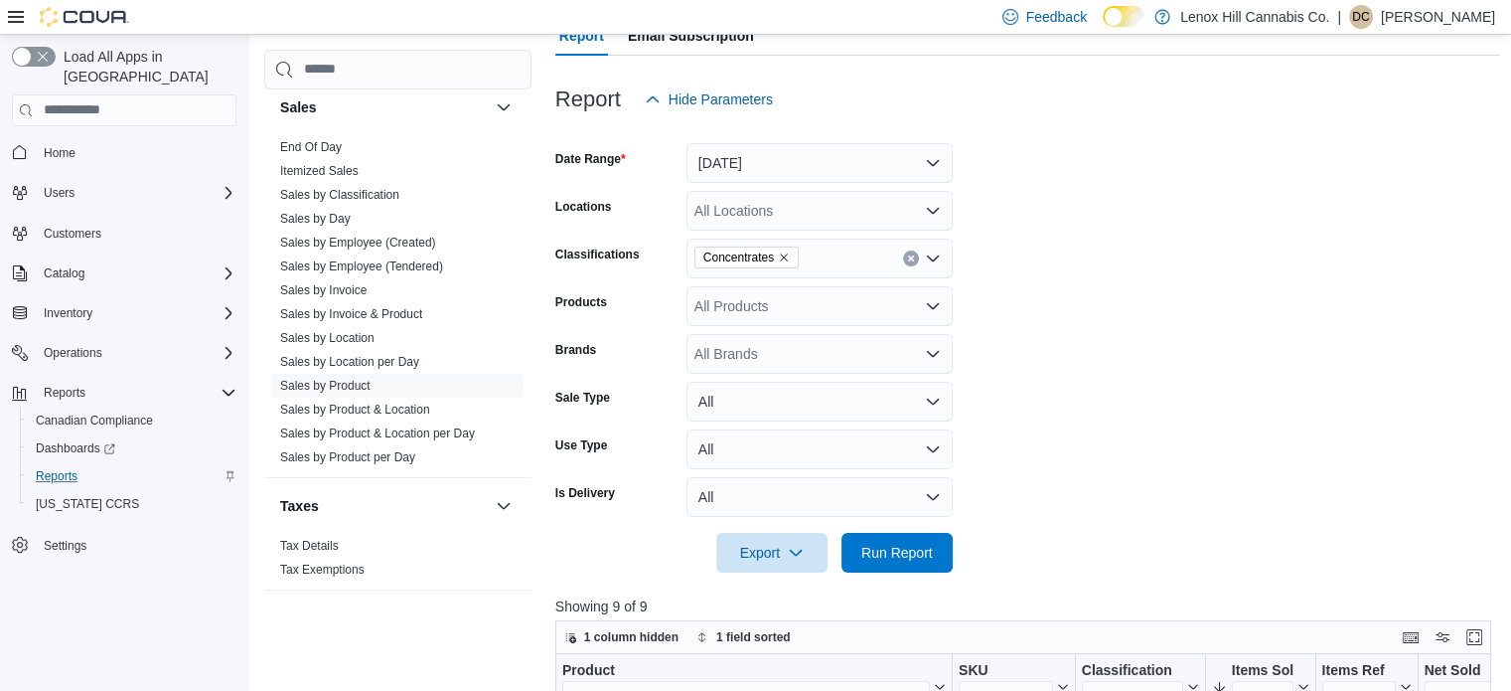
click at [782, 259] on icon "Remove Concentrates from selection in this group" at bounding box center [784, 257] width 12 height 12
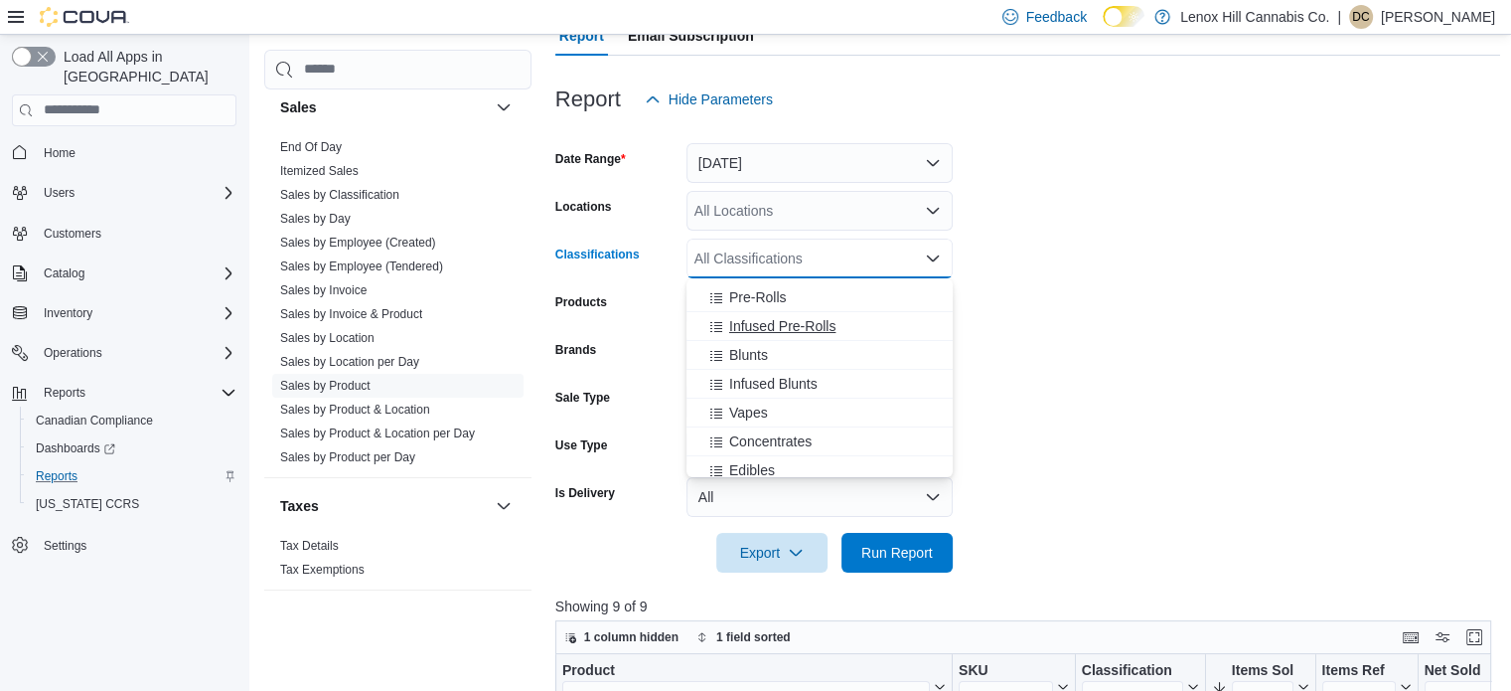
scroll to position [99, 0]
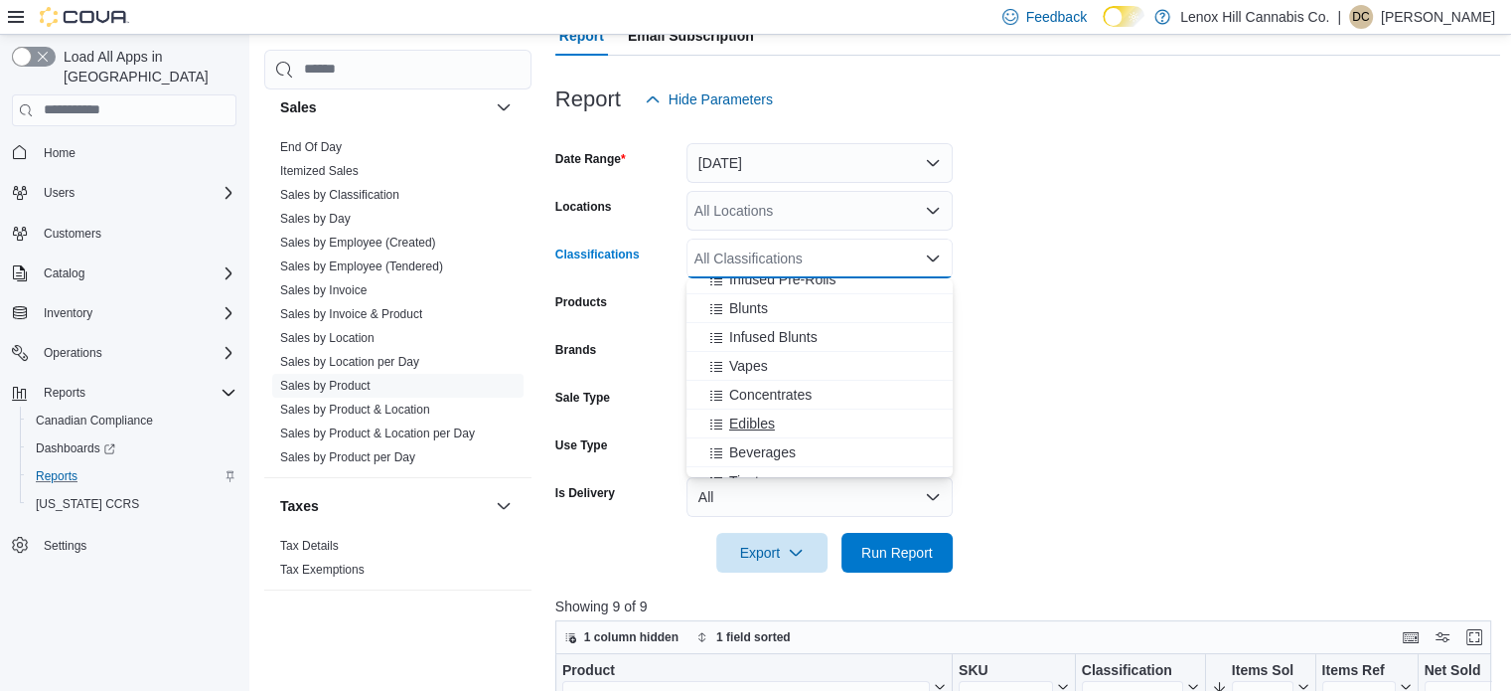
click at [757, 418] on span "Edibles" at bounding box center [752, 423] width 46 height 20
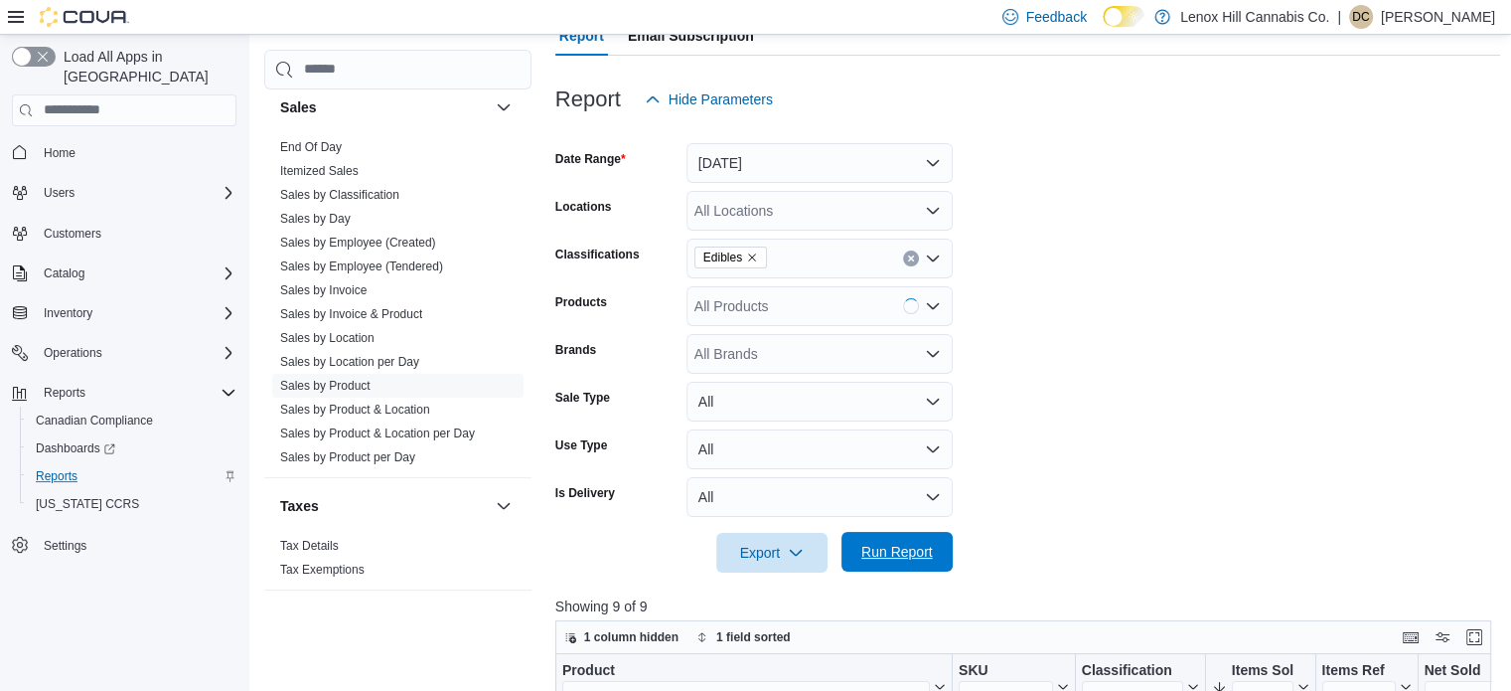
click at [886, 544] on span "Run Report" at bounding box center [898, 552] width 72 height 20
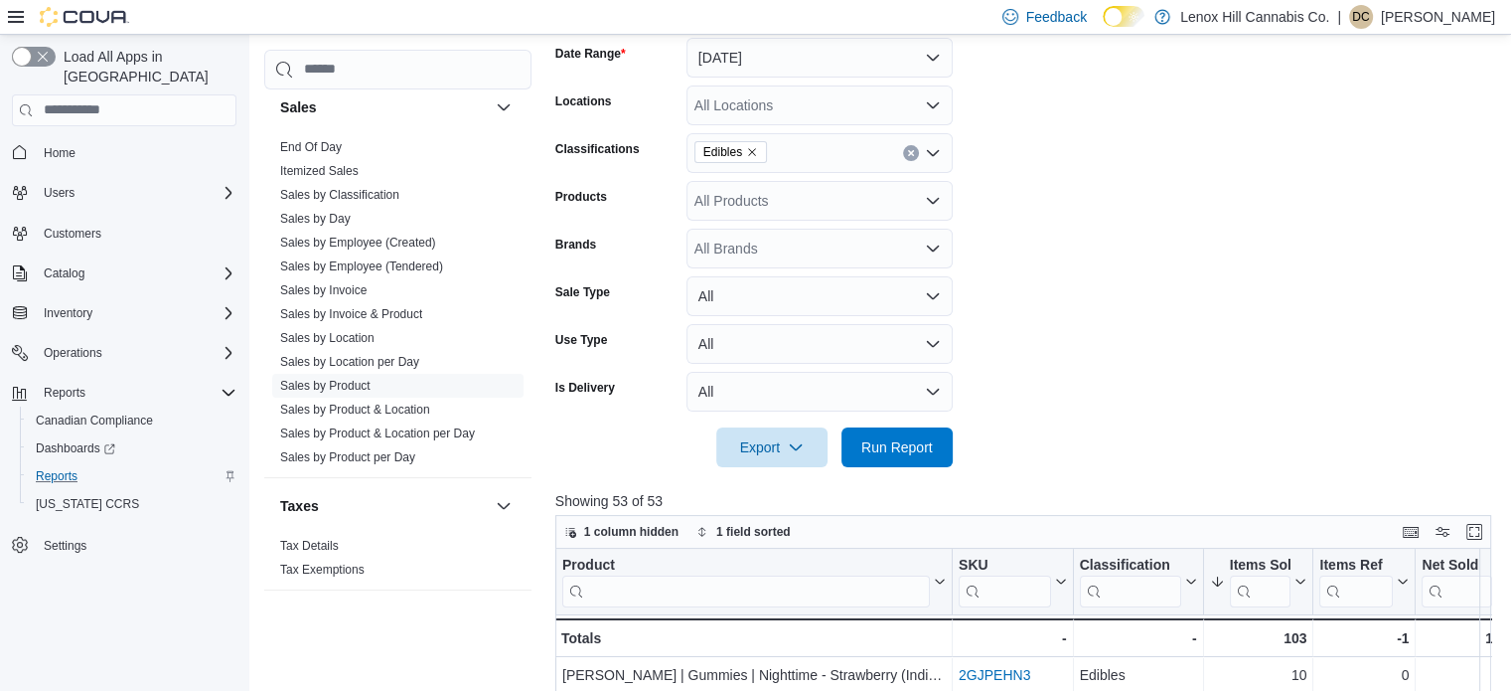
scroll to position [320, 0]
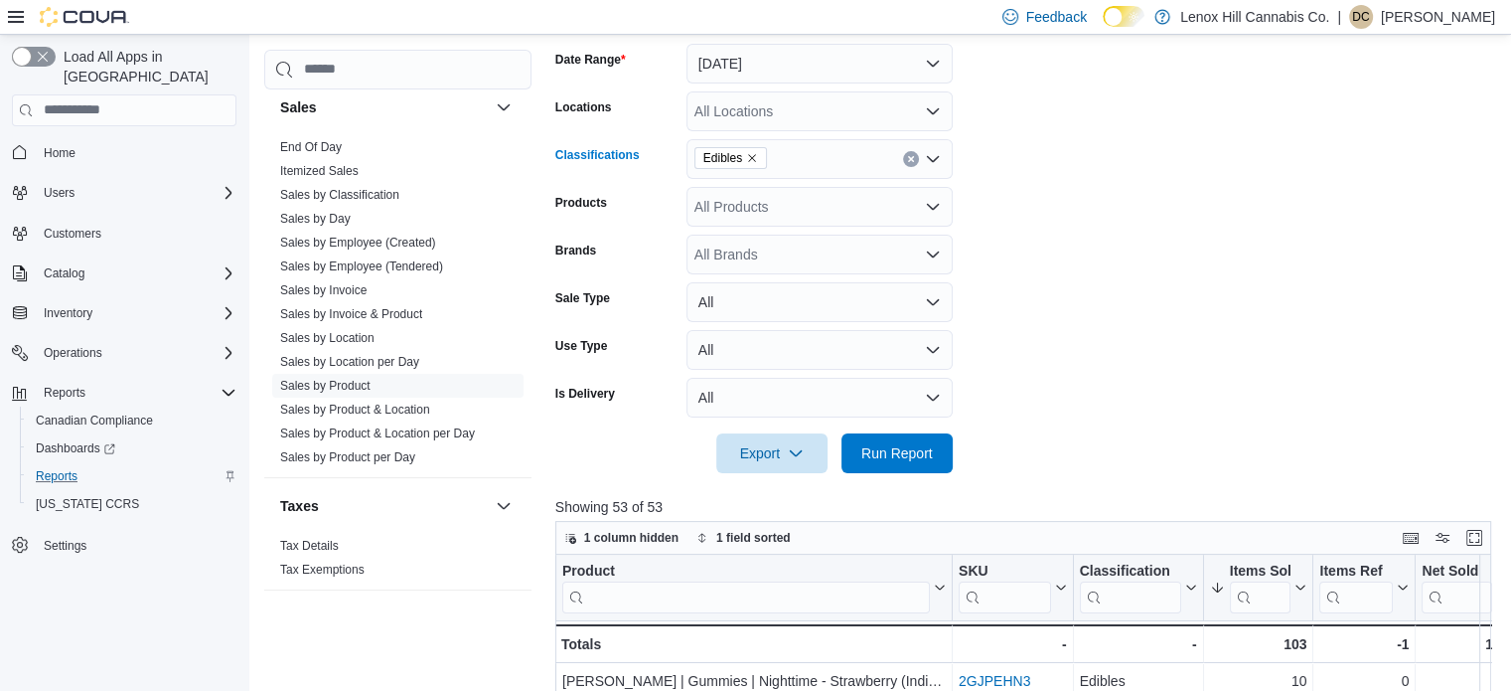
click at [751, 156] on icon "Remove Edibles from selection in this group" at bounding box center [752, 158] width 8 height 8
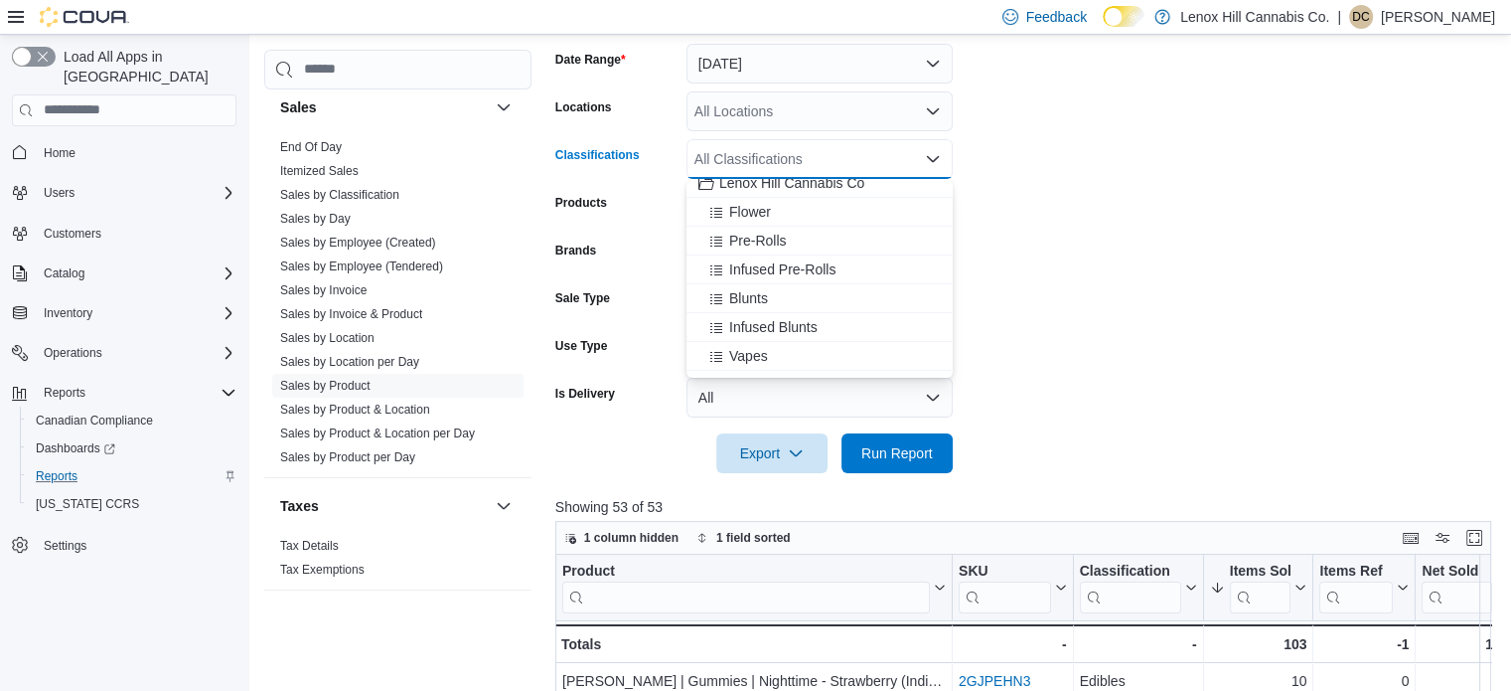
scroll to position [0, 0]
click at [744, 226] on span "Flower" at bounding box center [750, 222] width 42 height 20
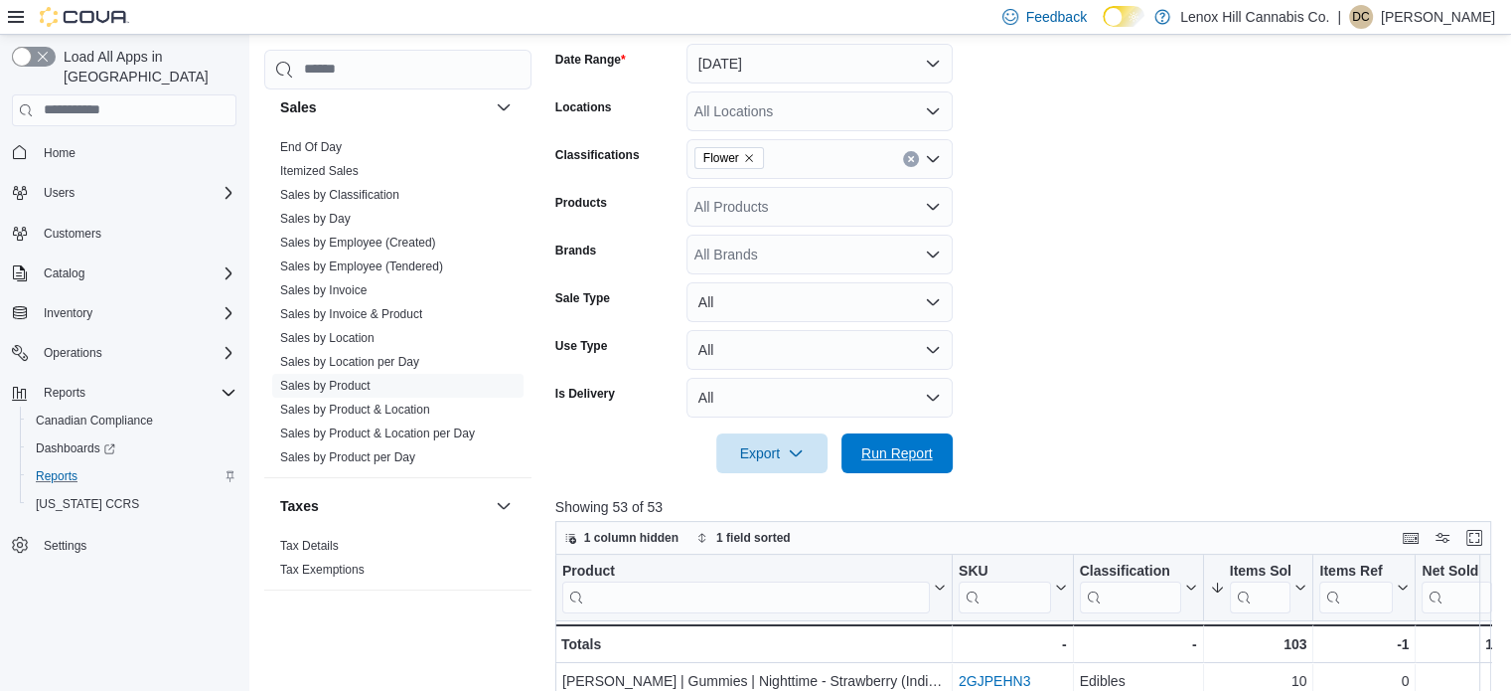
drag, startPoint x: 893, startPoint y: 443, endPoint x: 1120, endPoint y: 268, distance: 286.2
click at [893, 436] on span "Run Report" at bounding box center [897, 453] width 87 height 40
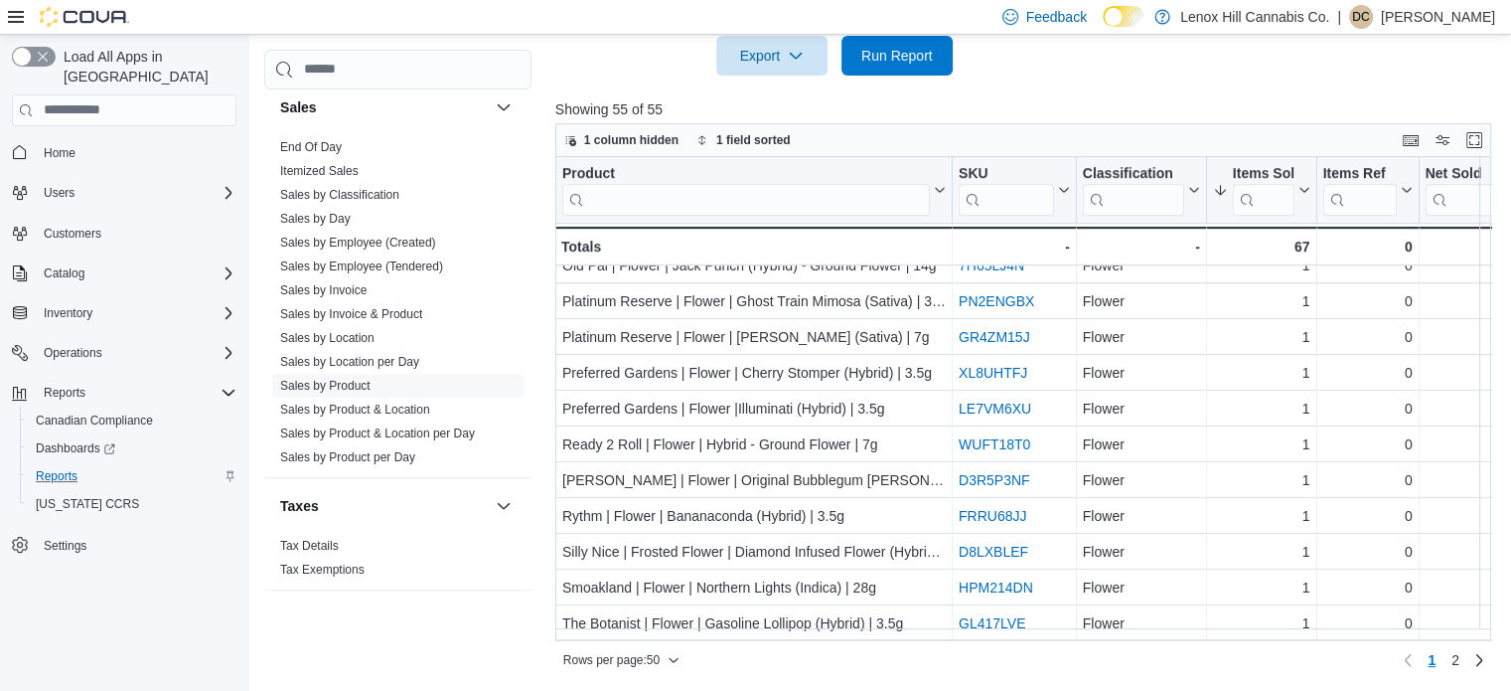
scroll to position [1424, 0]
click at [1468, 659] on link "2" at bounding box center [1456, 660] width 24 height 32
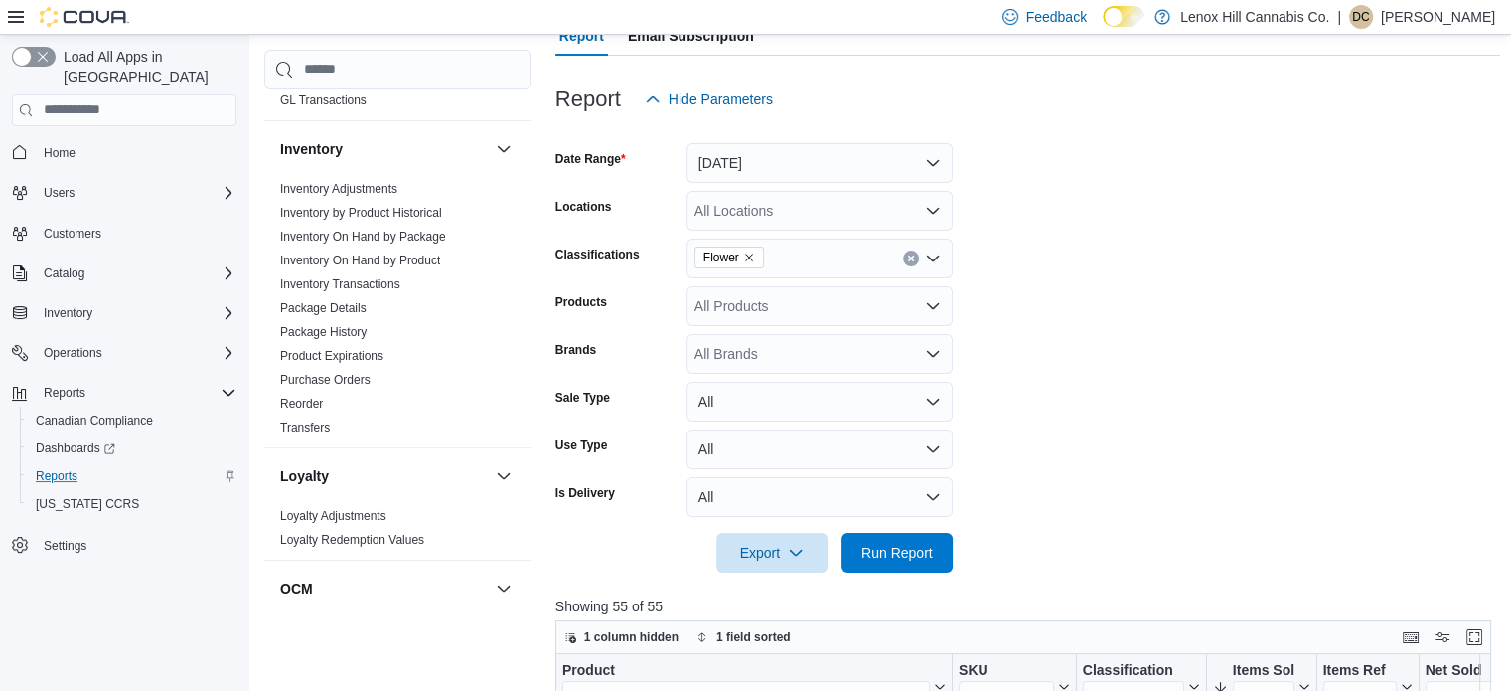
scroll to position [481, 0]
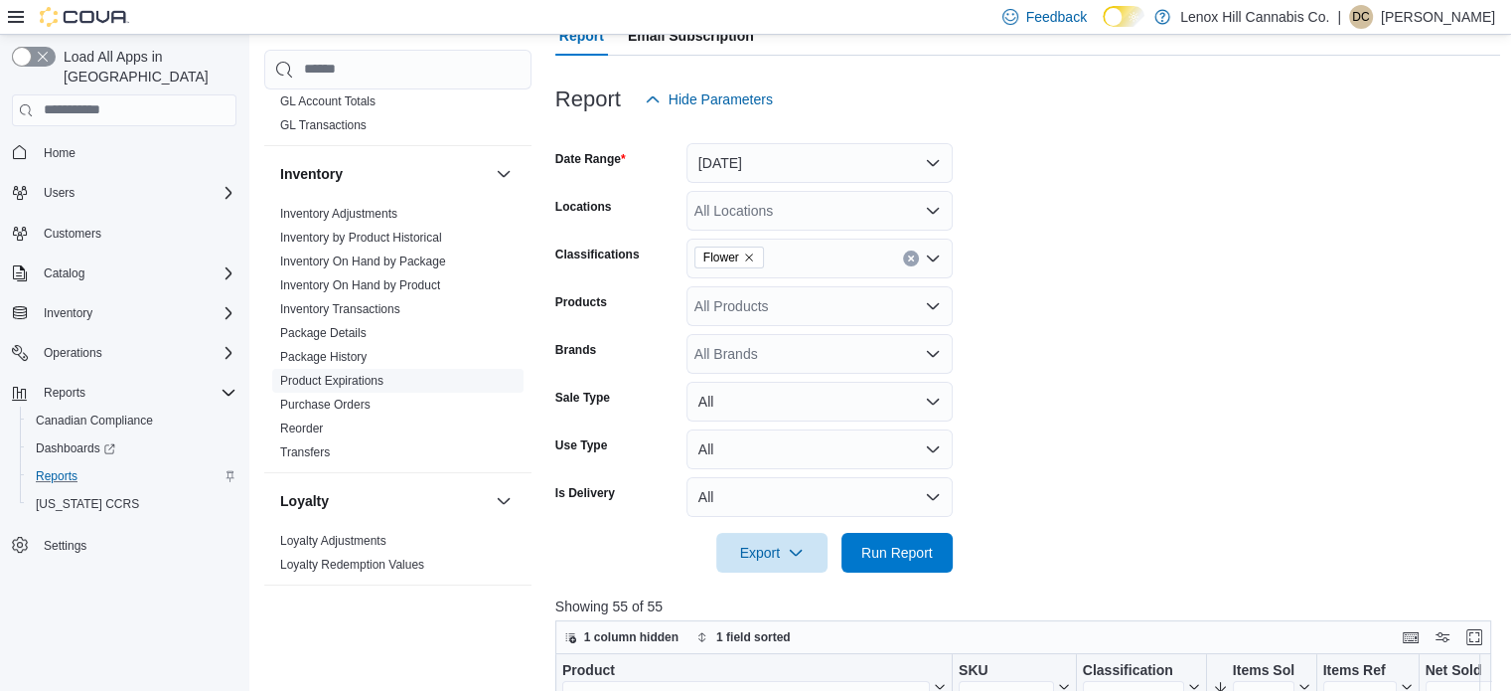
click at [384, 380] on span "Product Expirations" at bounding box center [397, 381] width 251 height 24
click at [358, 381] on link "Product Expirations" at bounding box center [331, 381] width 103 height 14
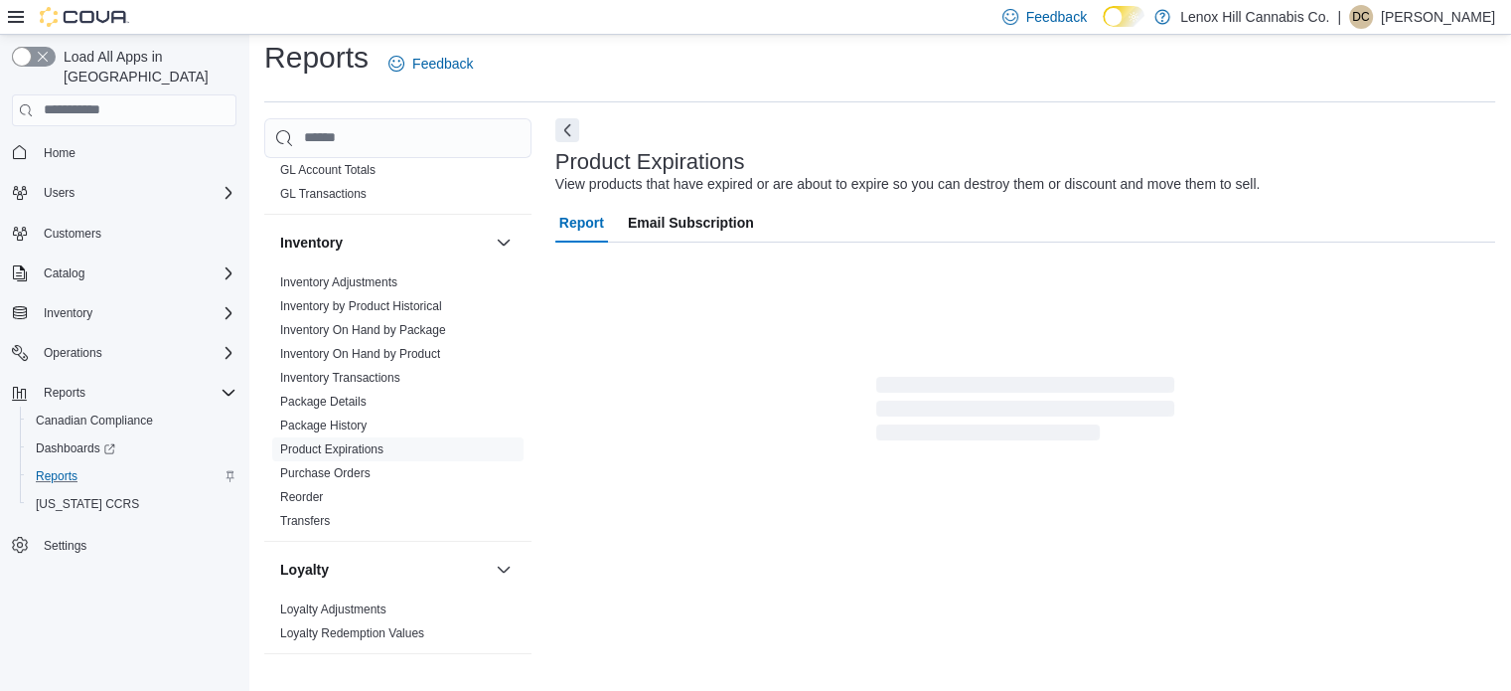
scroll to position [46, 0]
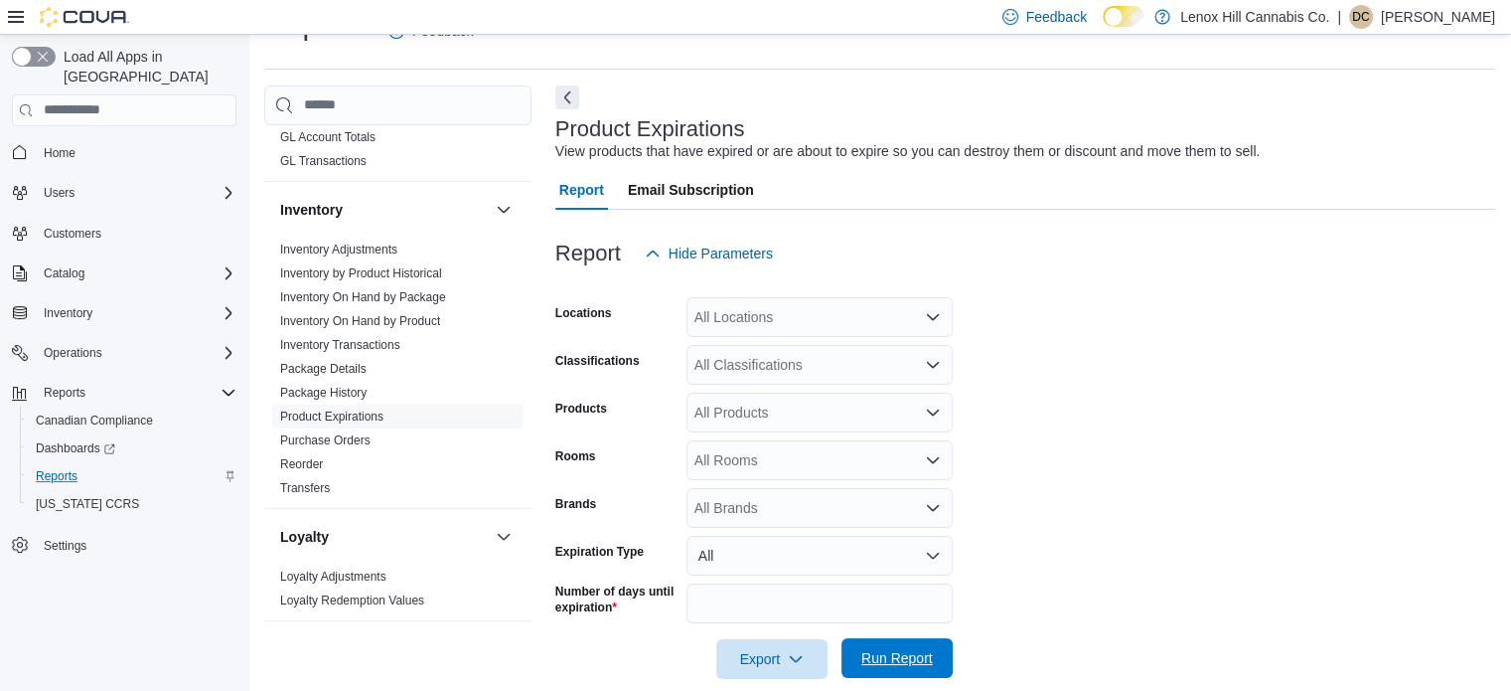
click at [902, 644] on span "Run Report" at bounding box center [897, 658] width 87 height 40
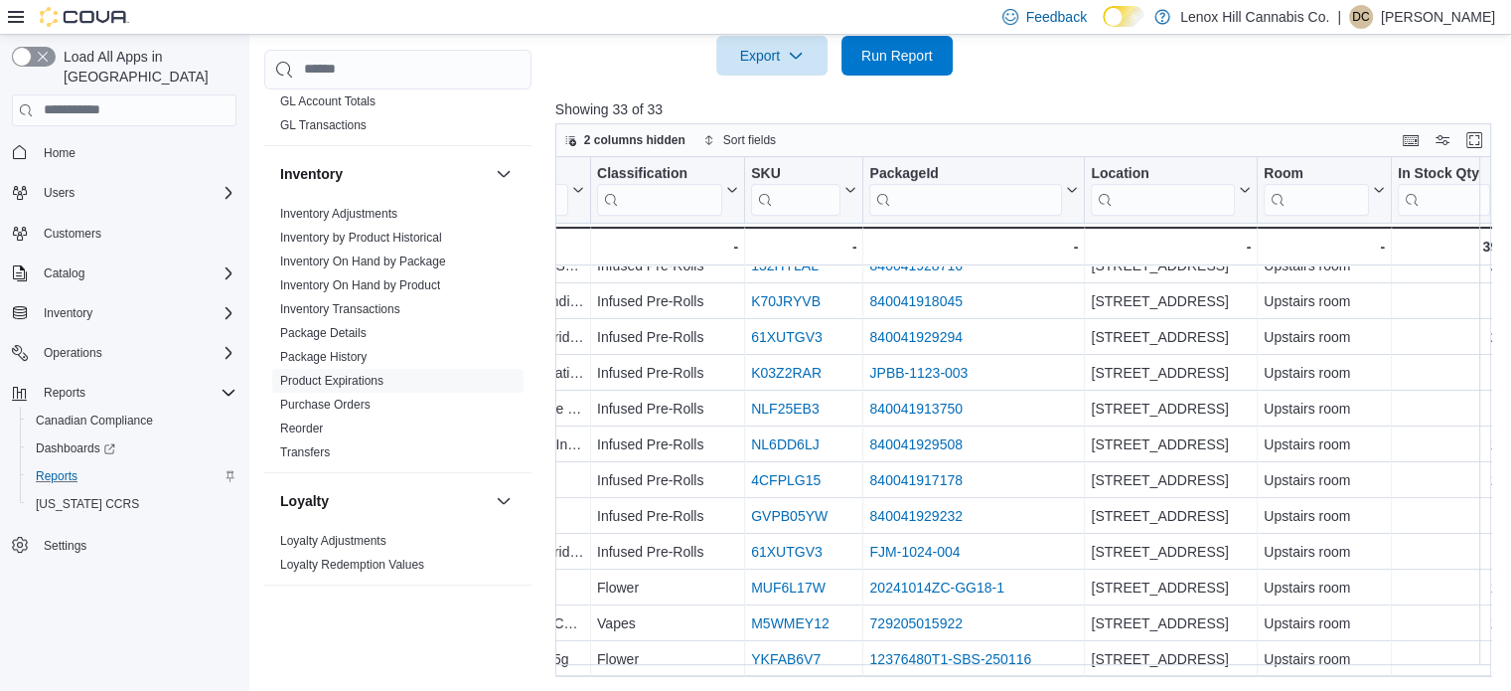
scroll to position [780, 193]
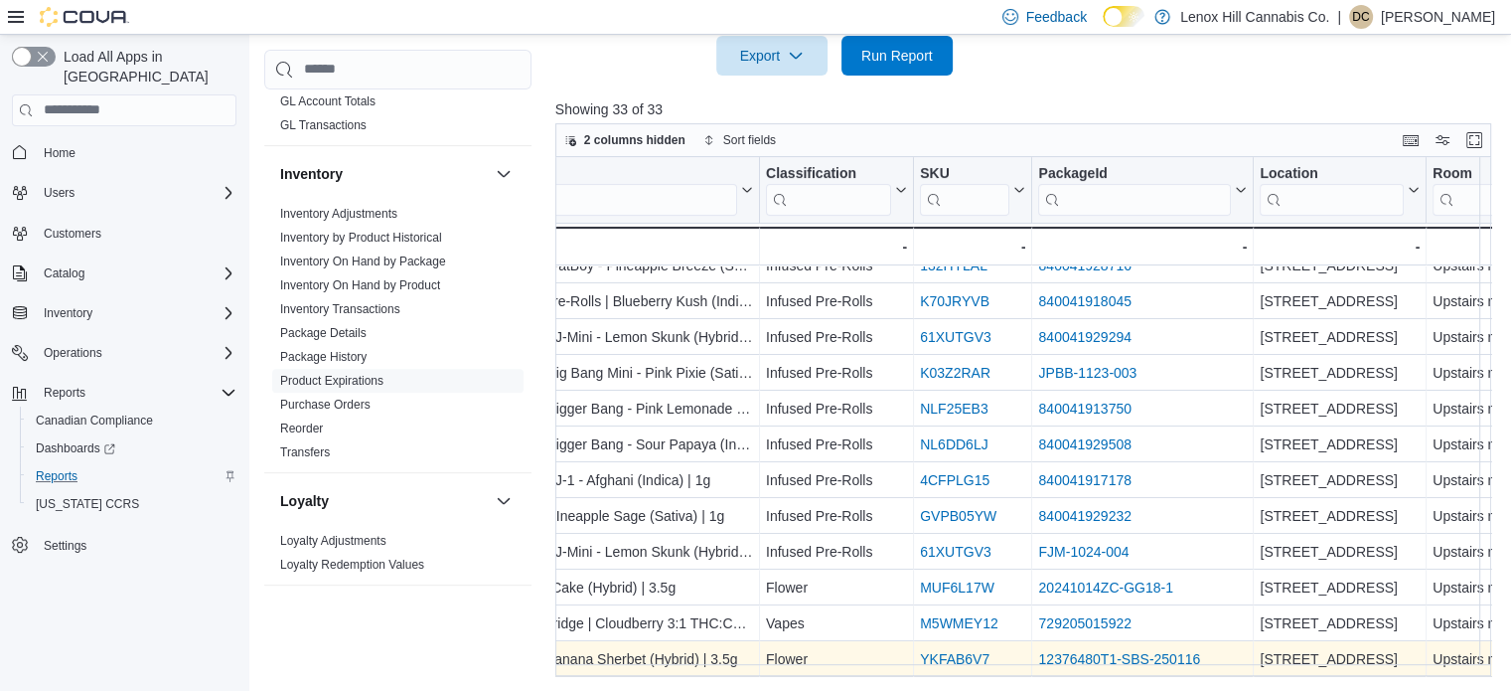
click at [955, 651] on link "YKFAB6V7" at bounding box center [955, 659] width 70 height 16
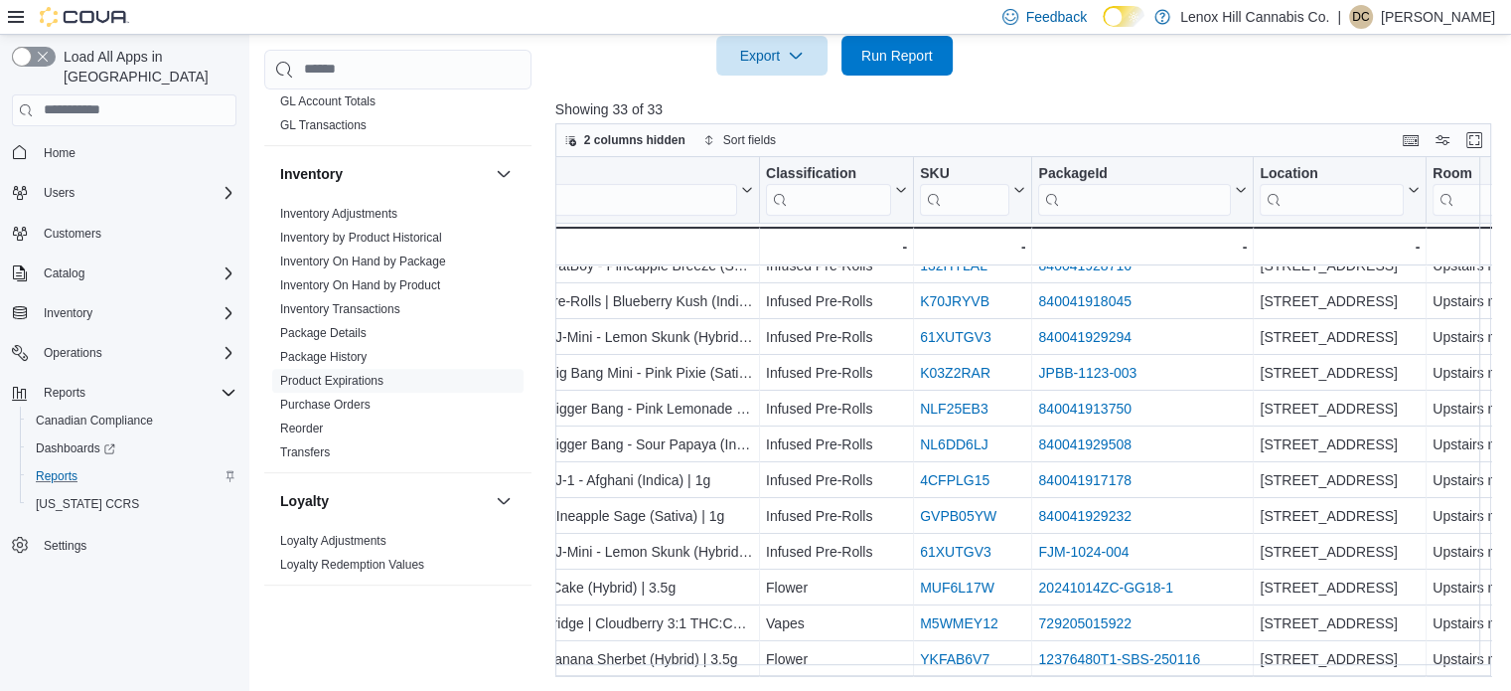
scroll to position [780, 0]
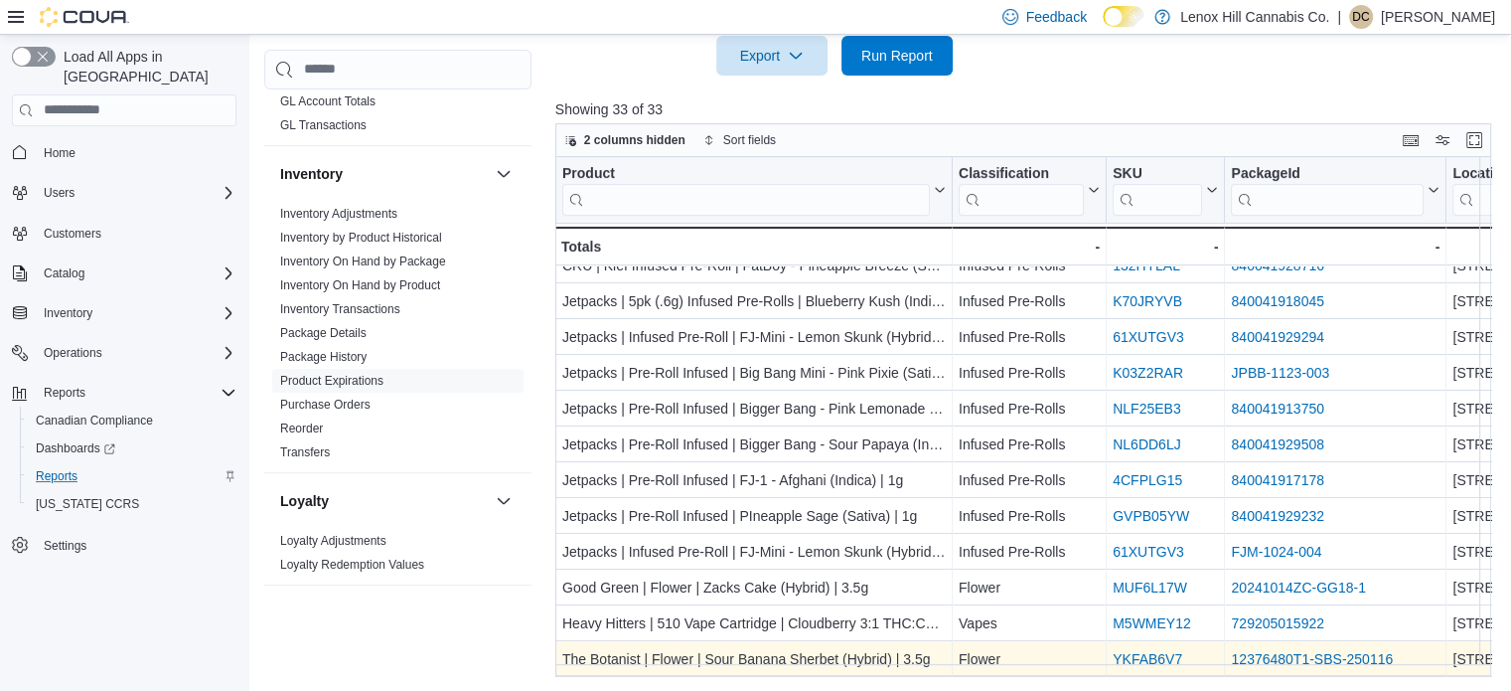
click at [1134, 651] on link "YKFAB6V7" at bounding box center [1148, 659] width 70 height 16
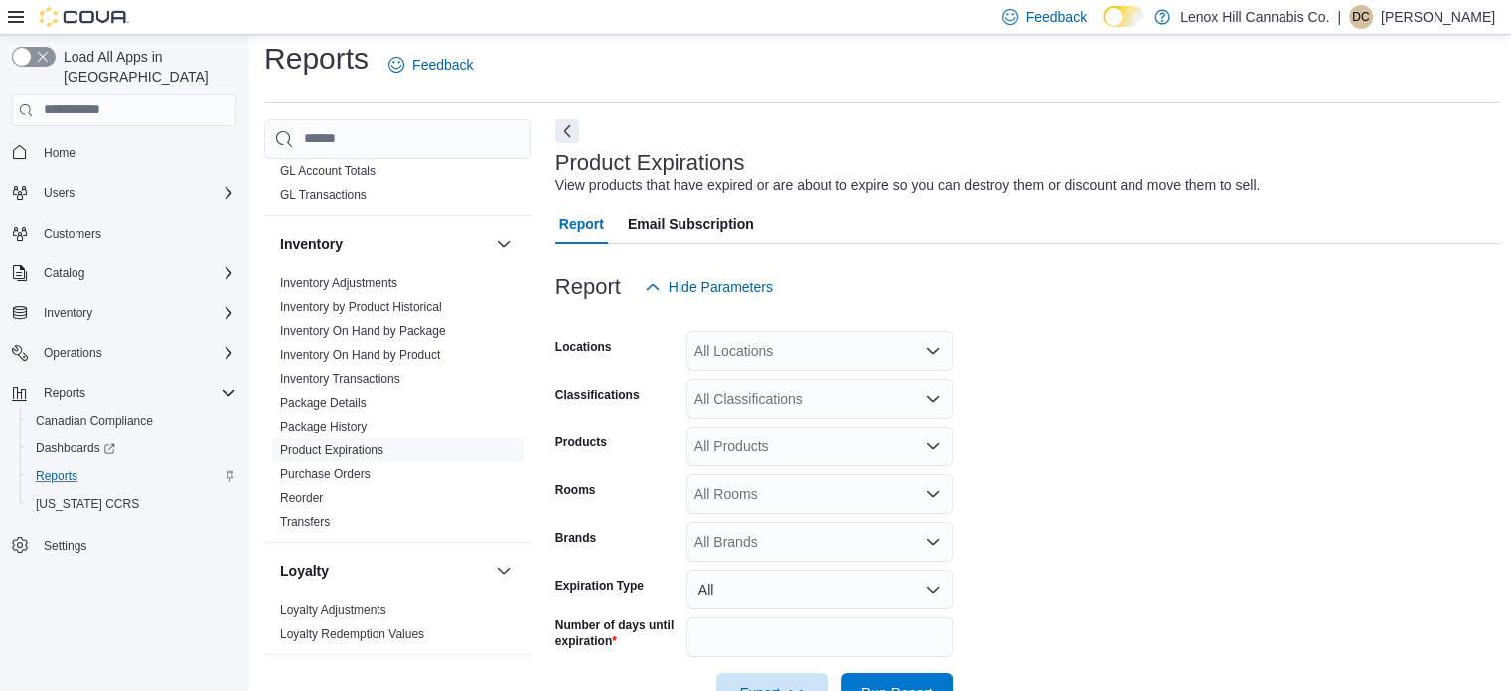
scroll to position [0, 0]
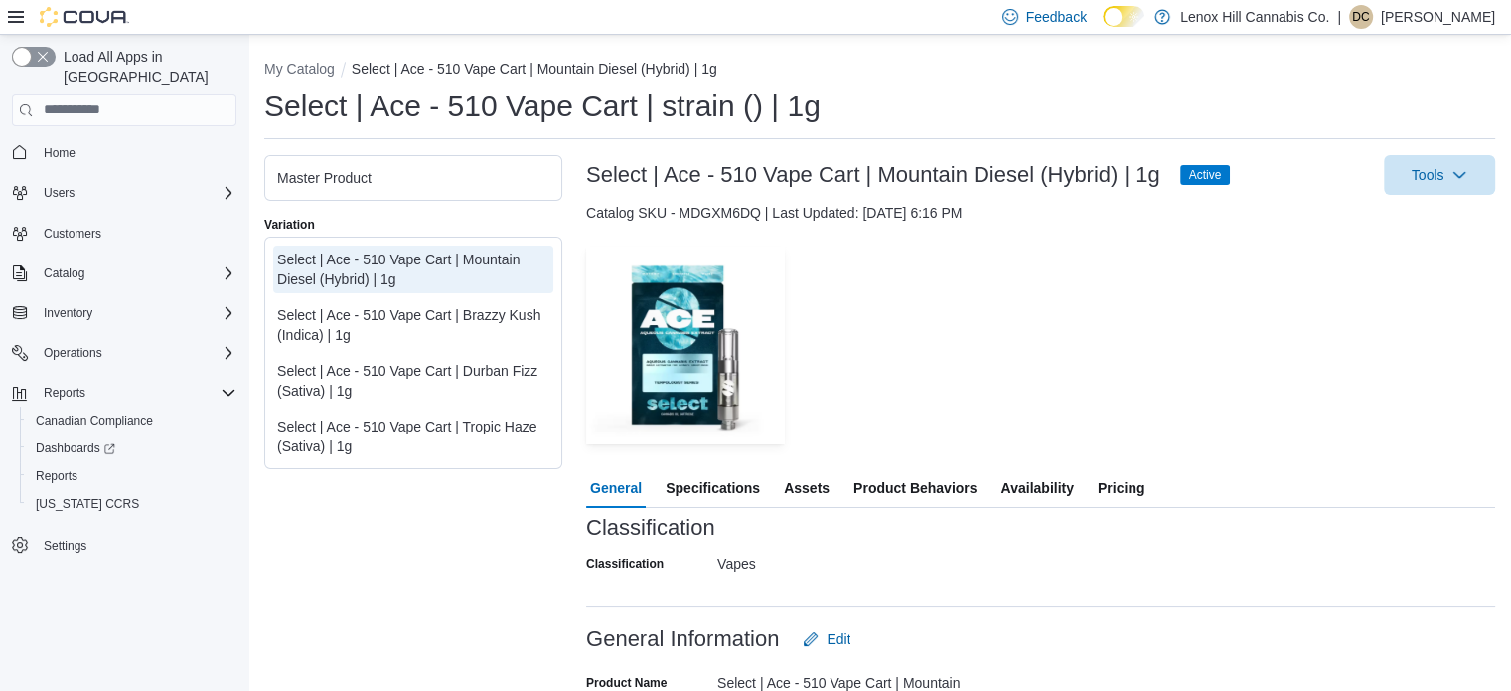
click at [1062, 483] on span "Availability" at bounding box center [1037, 488] width 73 height 40
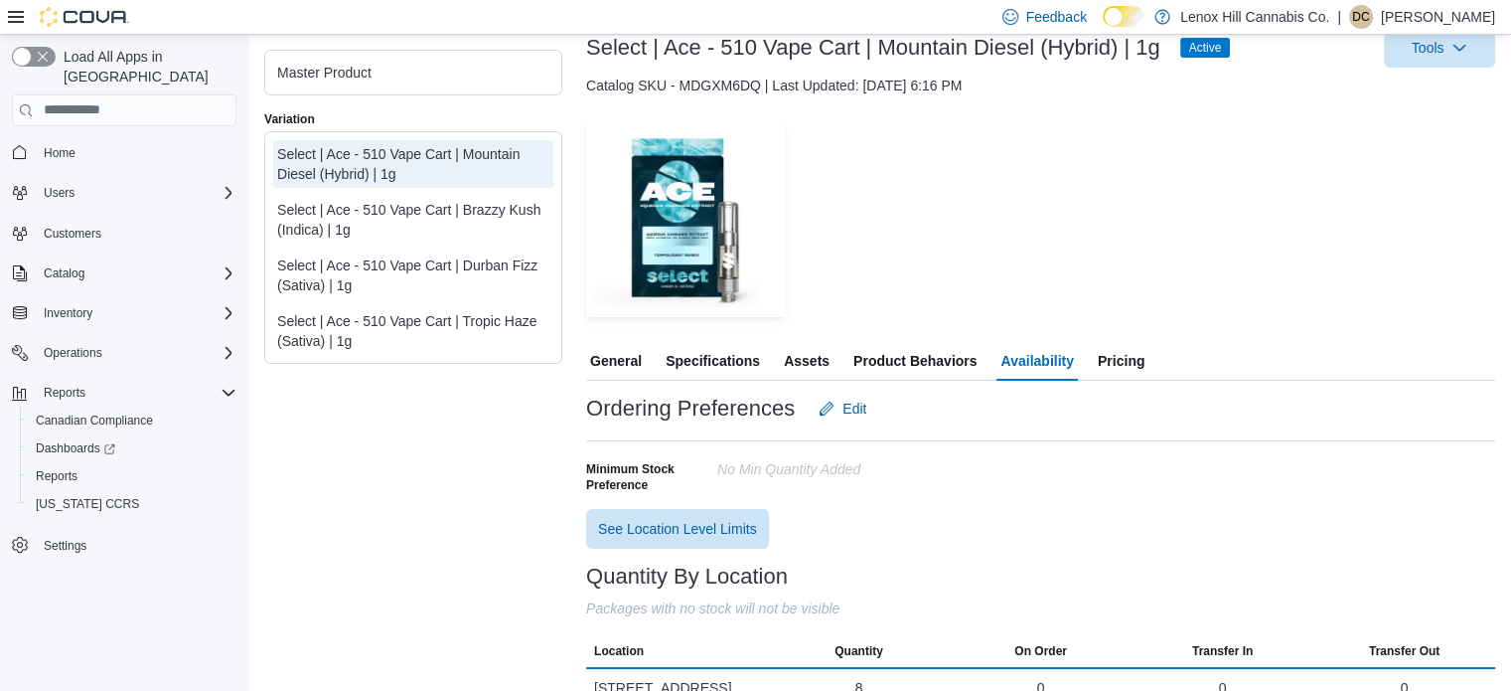
scroll to position [159, 0]
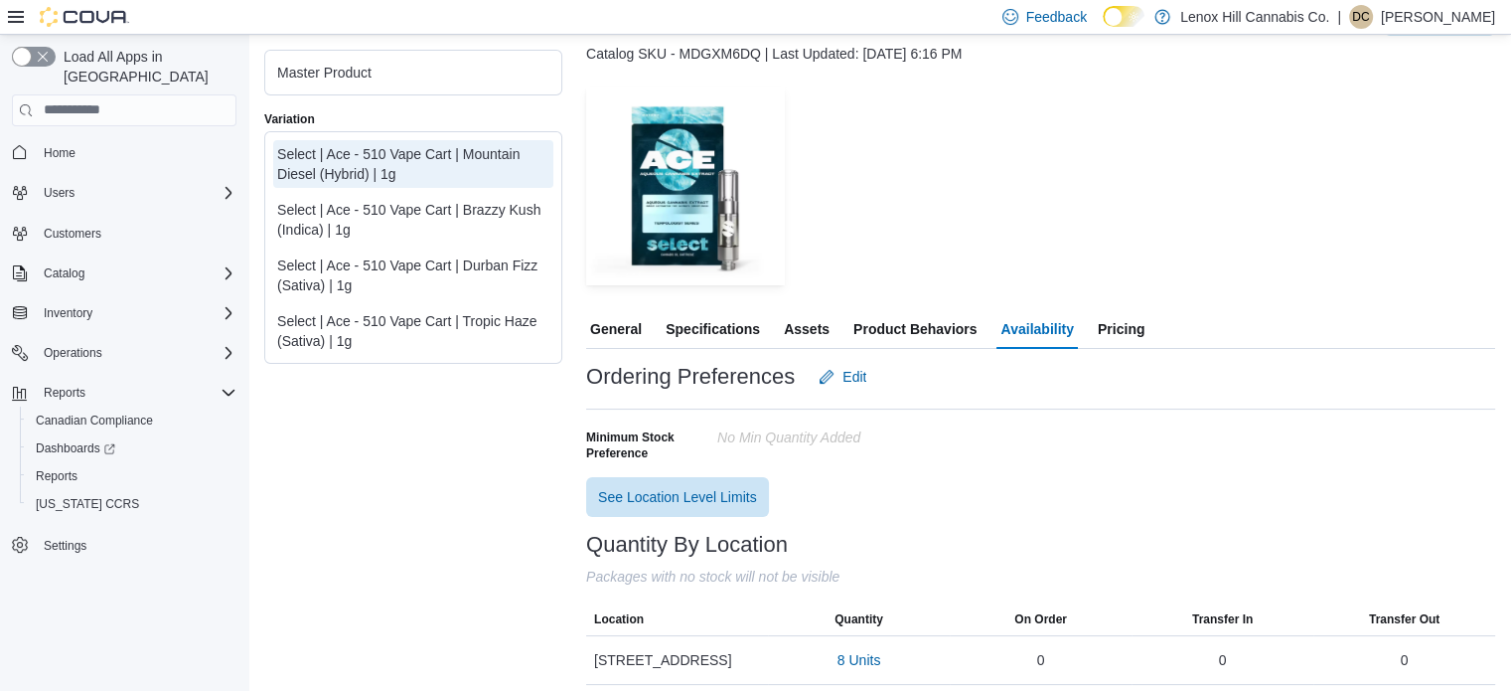
click at [437, 209] on div "Select | Ace - 510 Vape Cart | Brazzy Kush (Indica) | 1g" at bounding box center [413, 220] width 272 height 40
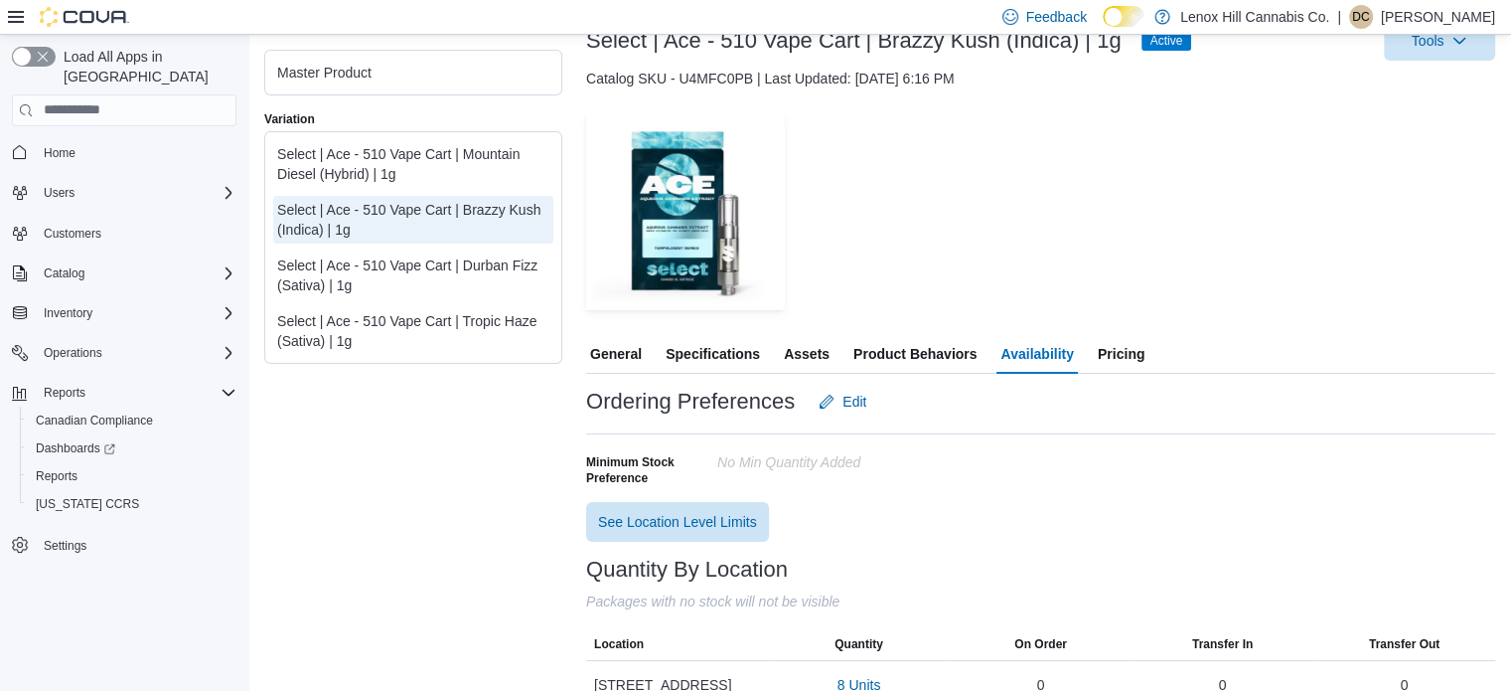
scroll to position [167, 0]
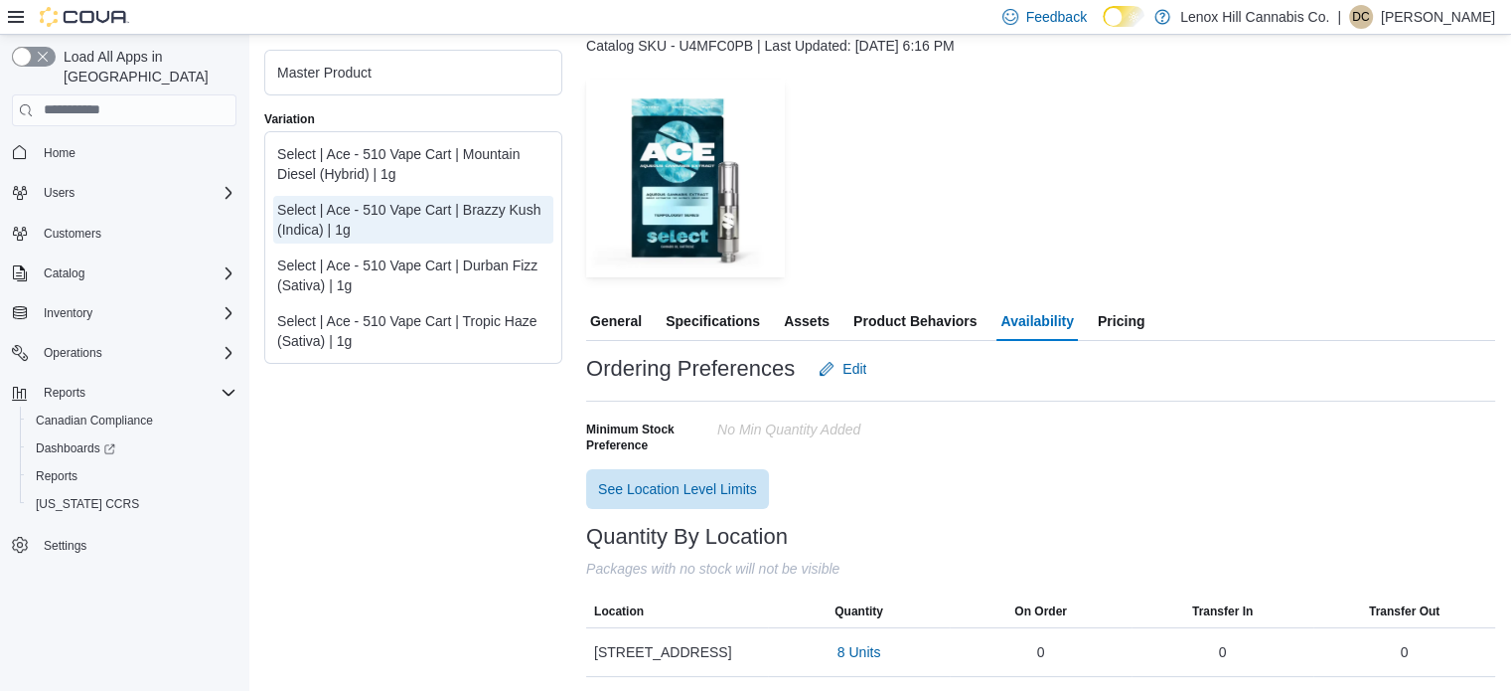
click at [483, 268] on div "Select | Ace - 510 Vape Cart | Durban Fizz (Sativa) | 1g" at bounding box center [413, 275] width 272 height 40
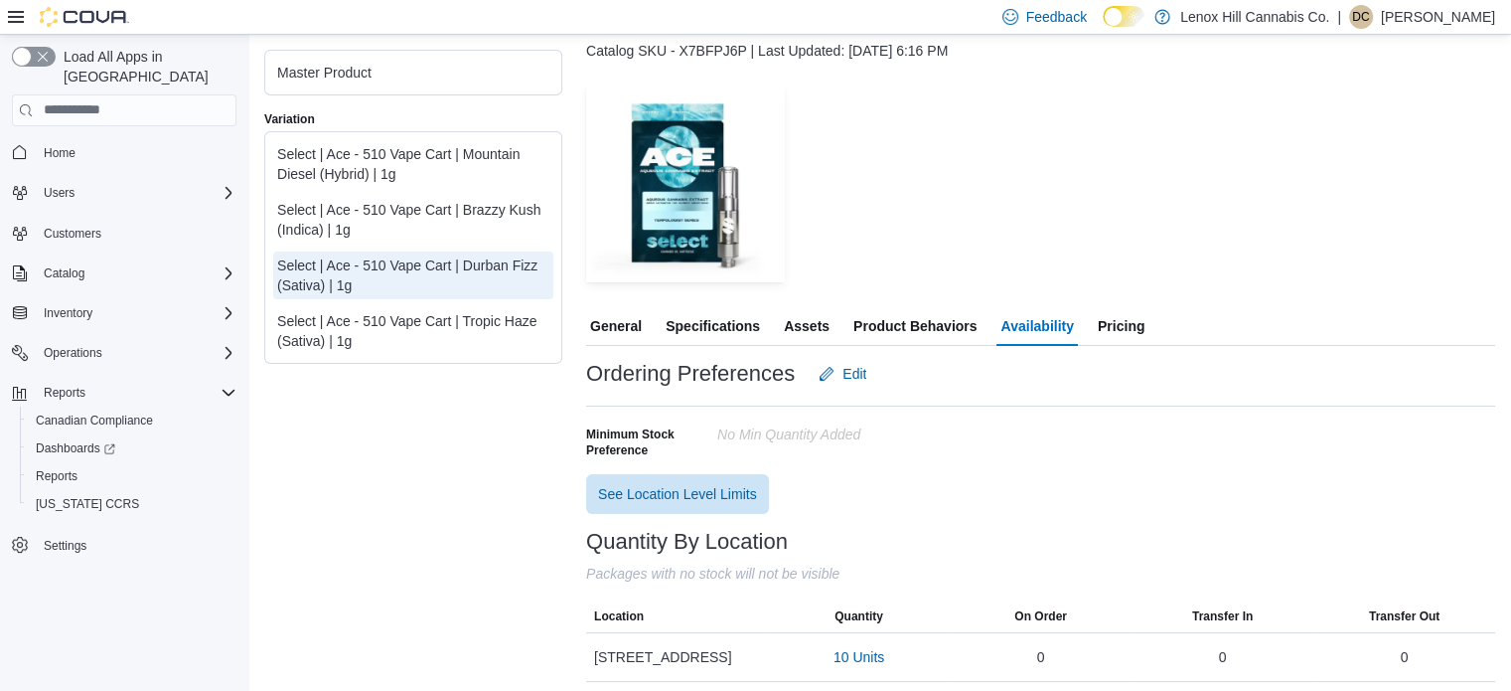
scroll to position [167, 0]
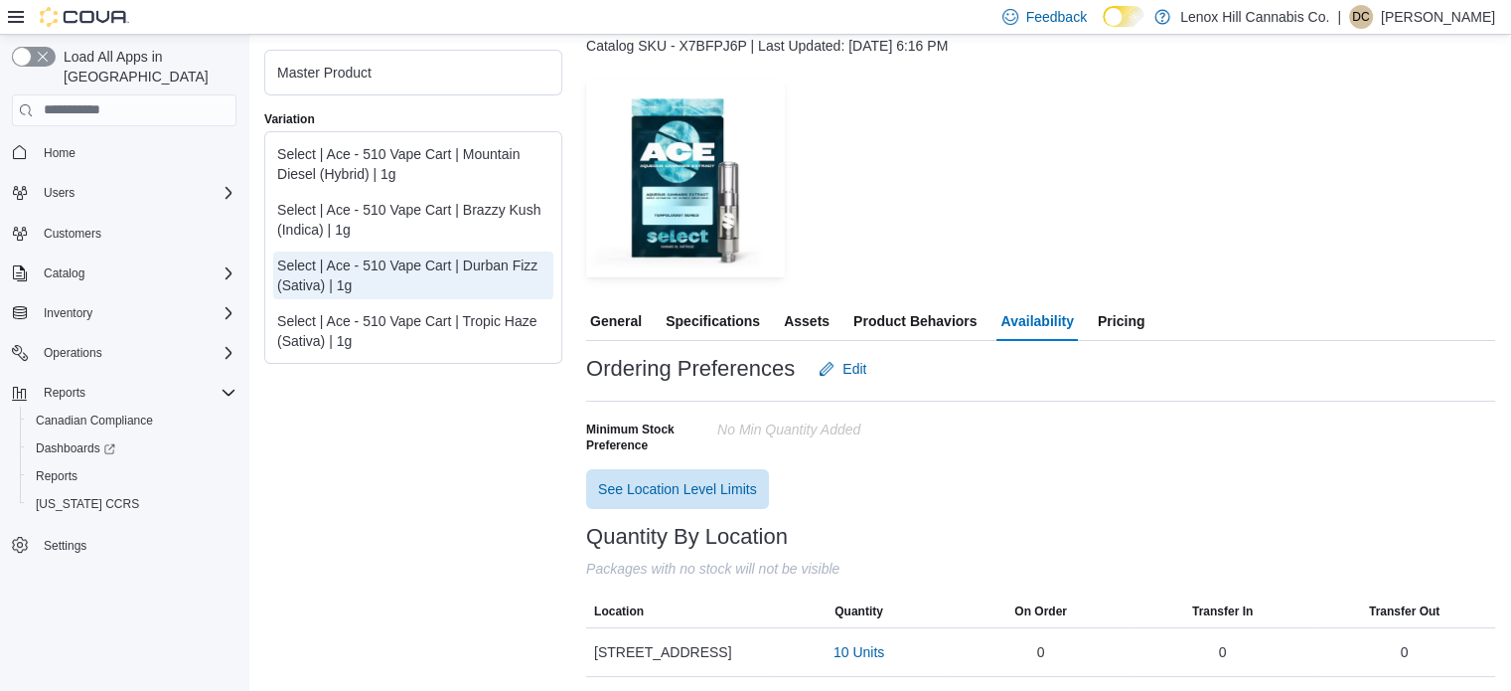
click at [519, 339] on div "Select | Ace - 510 Vape Cart | Tropic Haze (Sativa) | 1g" at bounding box center [413, 331] width 272 height 40
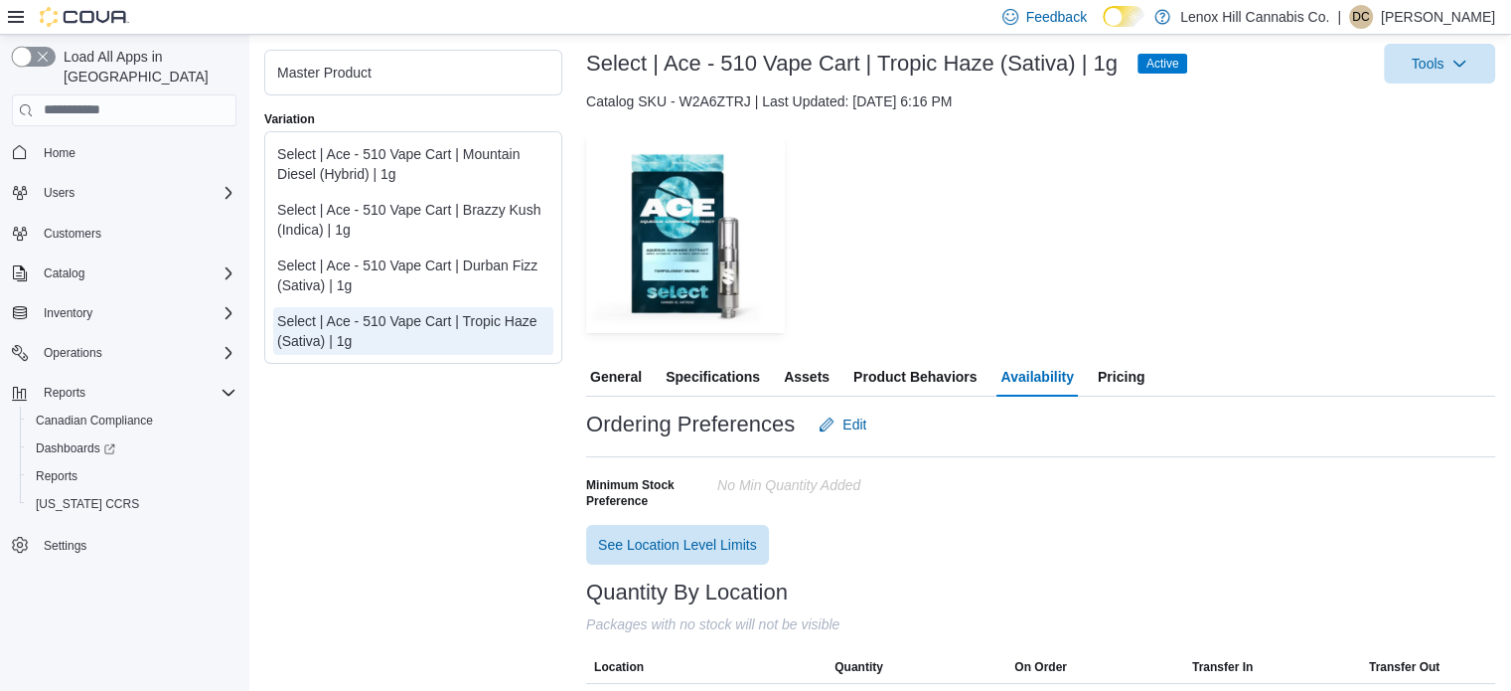
scroll to position [167, 0]
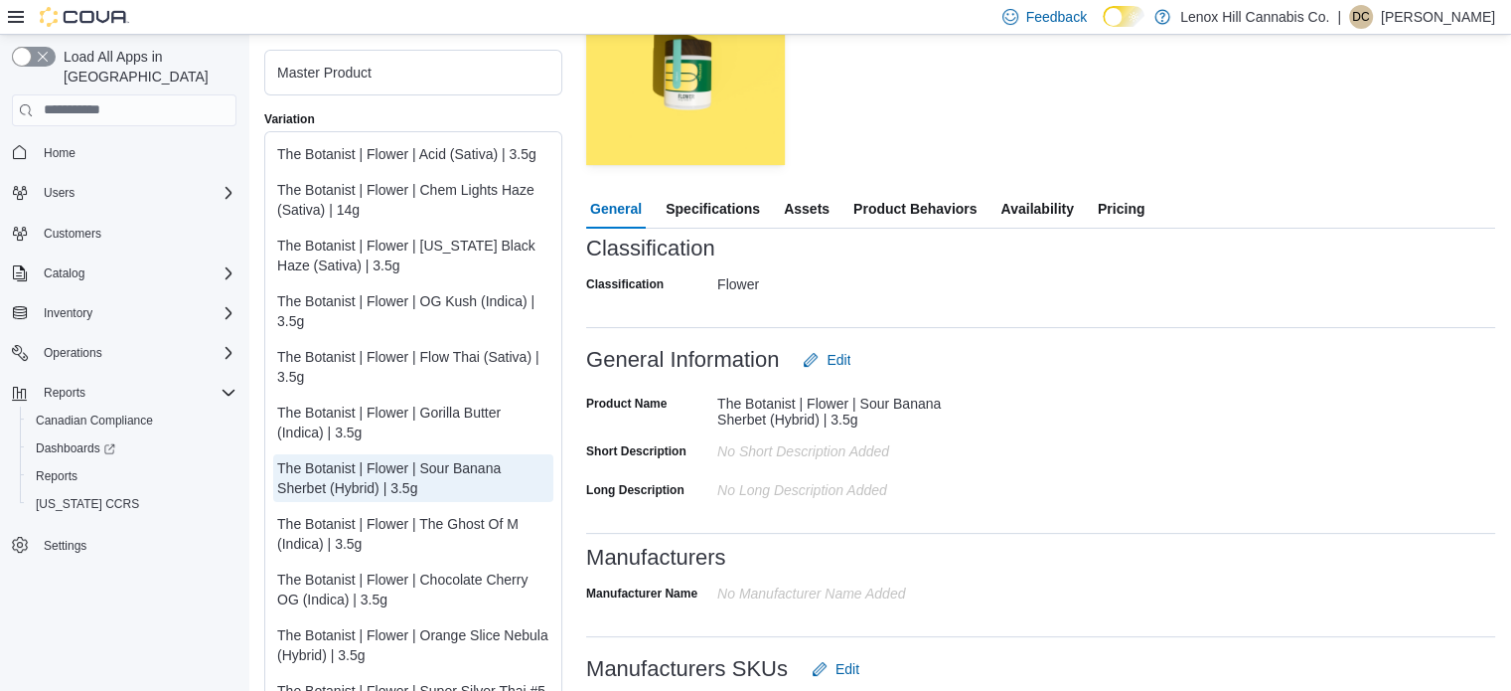
scroll to position [298, 0]
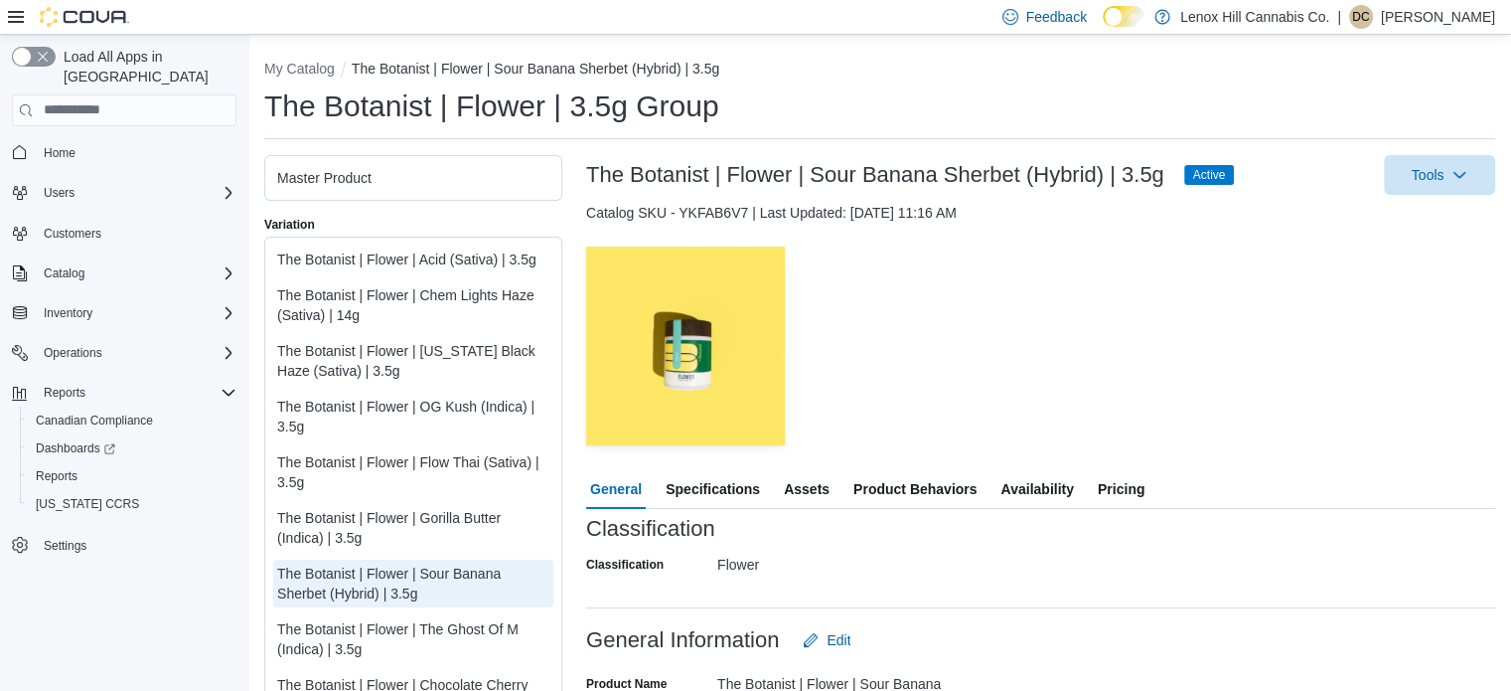
click at [1049, 486] on span "Availability" at bounding box center [1037, 489] width 73 height 40
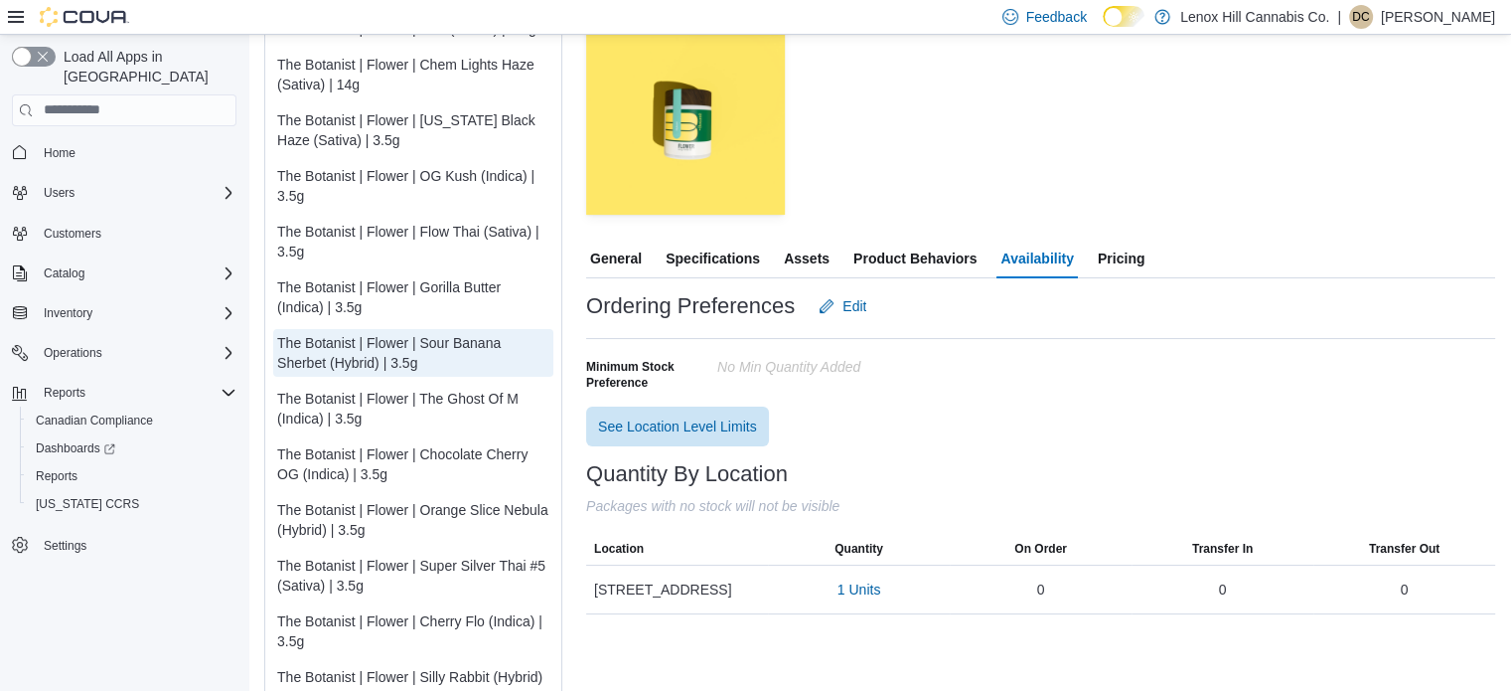
scroll to position [143, 0]
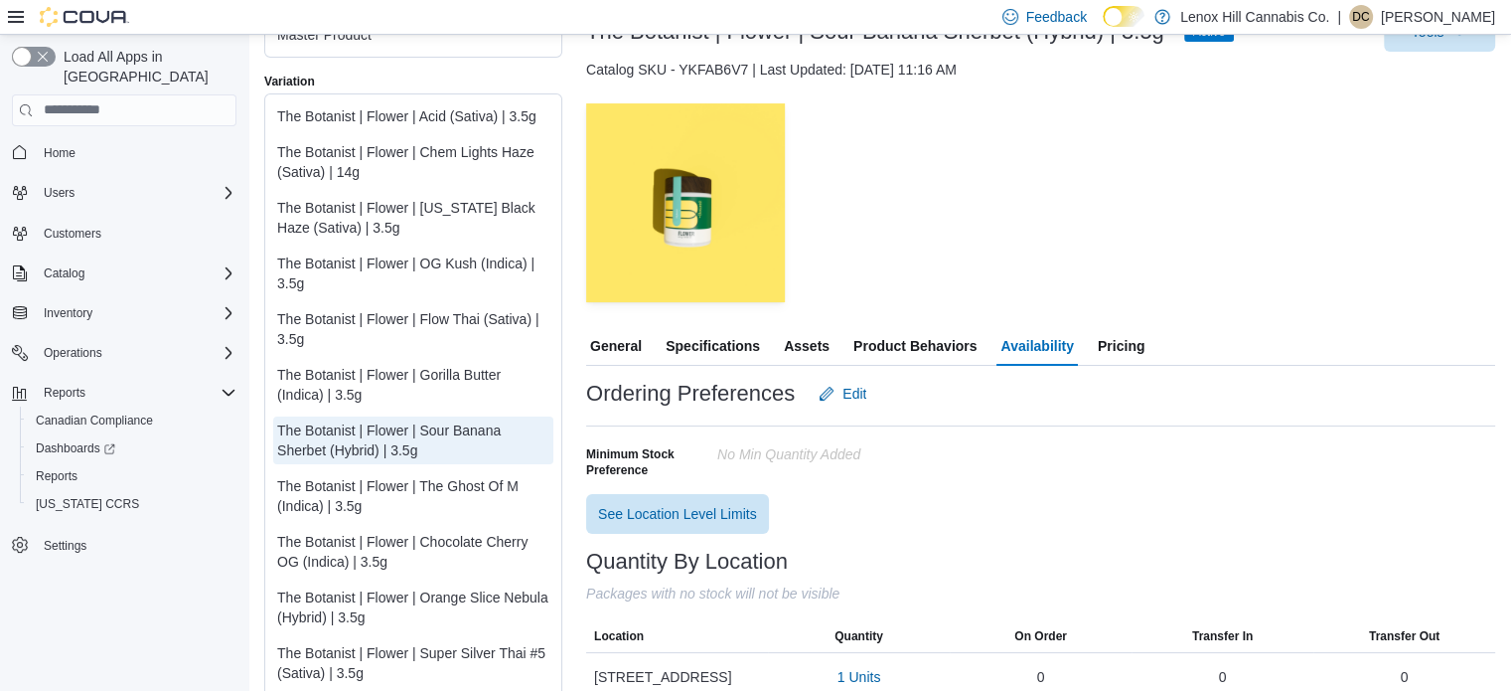
click at [1145, 344] on button "Pricing" at bounding box center [1121, 346] width 55 height 40
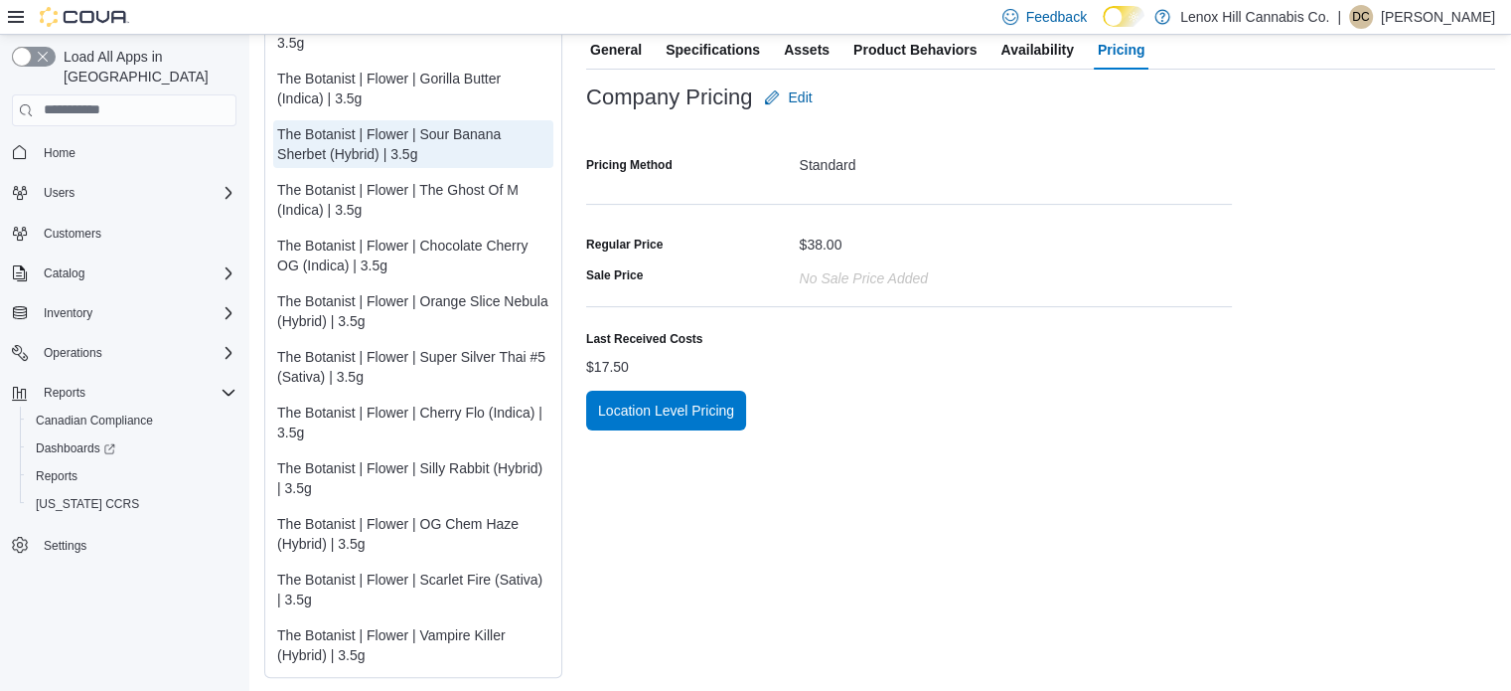
scroll to position [441, 0]
click at [799, 87] on span "Edit" at bounding box center [800, 95] width 24 height 20
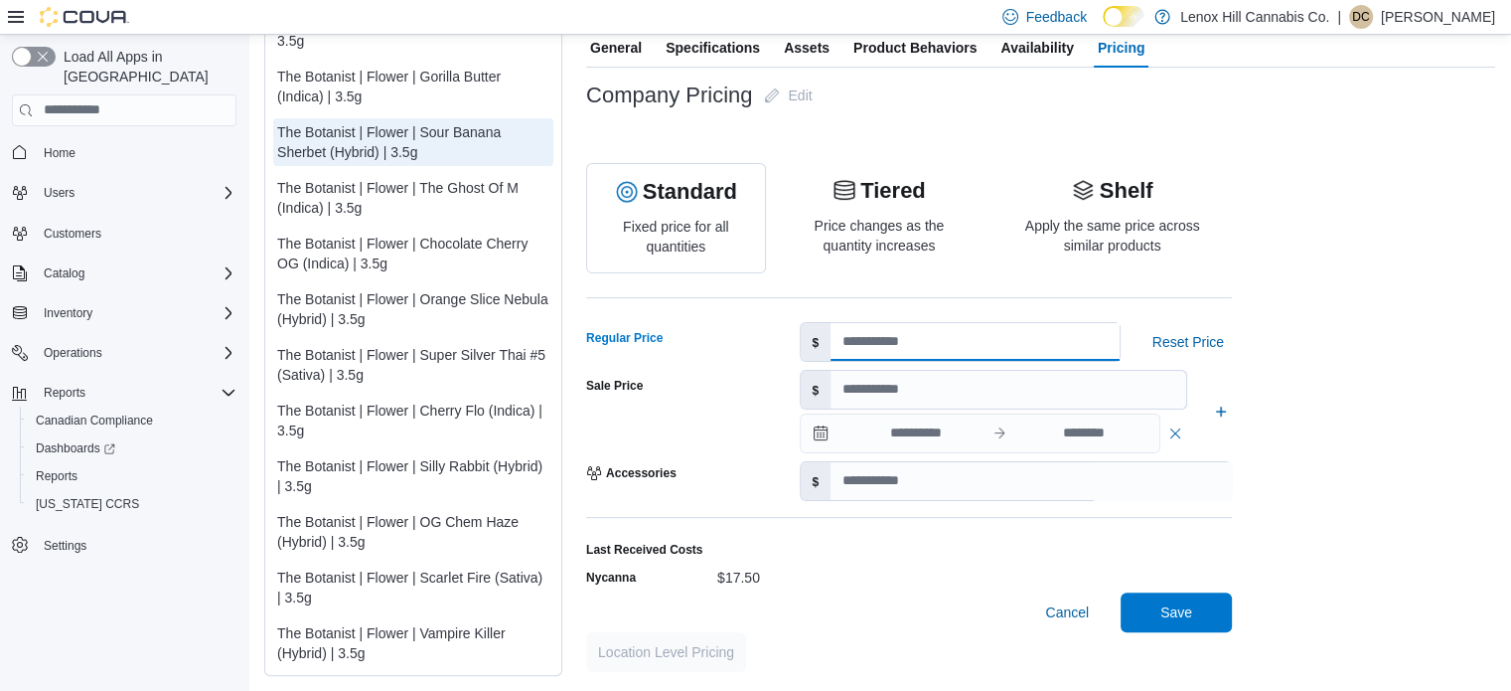
click at [918, 341] on input "**" at bounding box center [975, 342] width 288 height 38
type input "**"
click at [1183, 617] on span "Save" at bounding box center [1177, 611] width 32 height 20
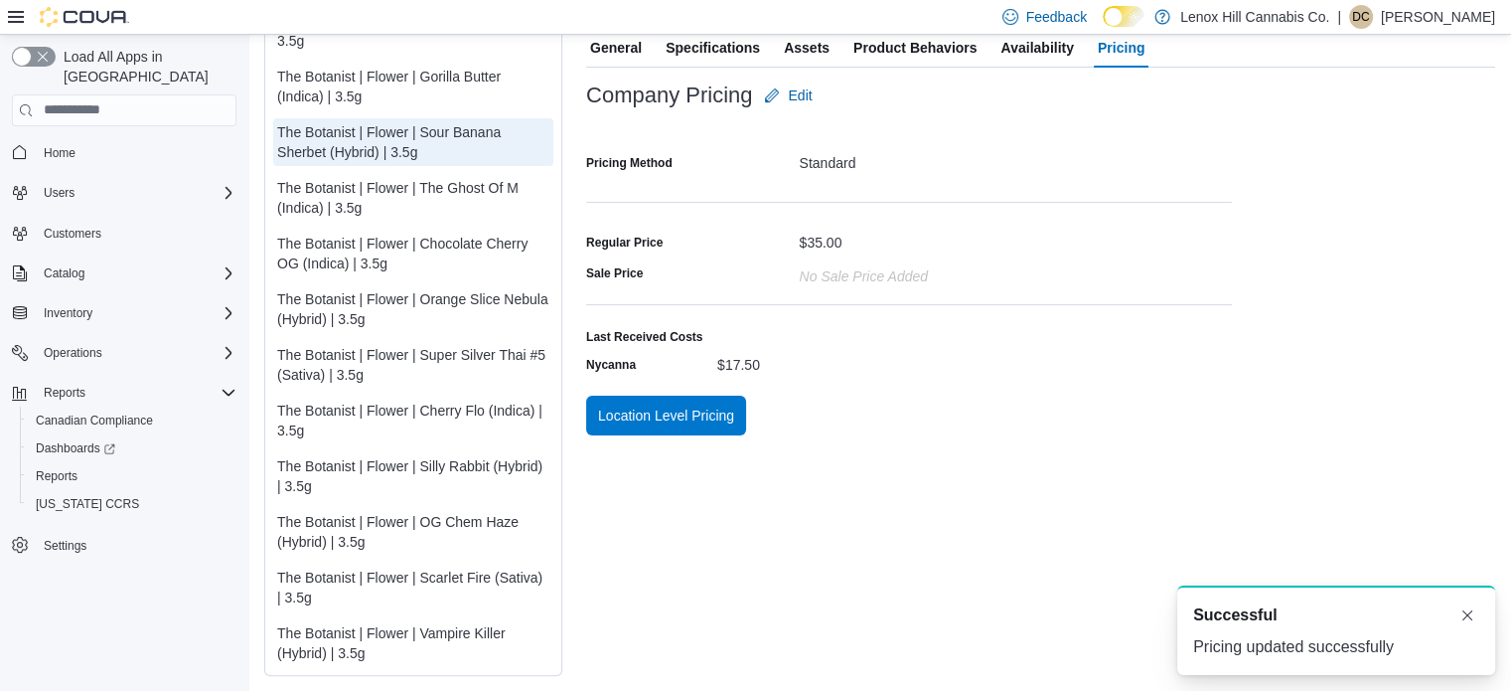
scroll to position [0, 0]
